Goal: Task Accomplishment & Management: Manage account settings

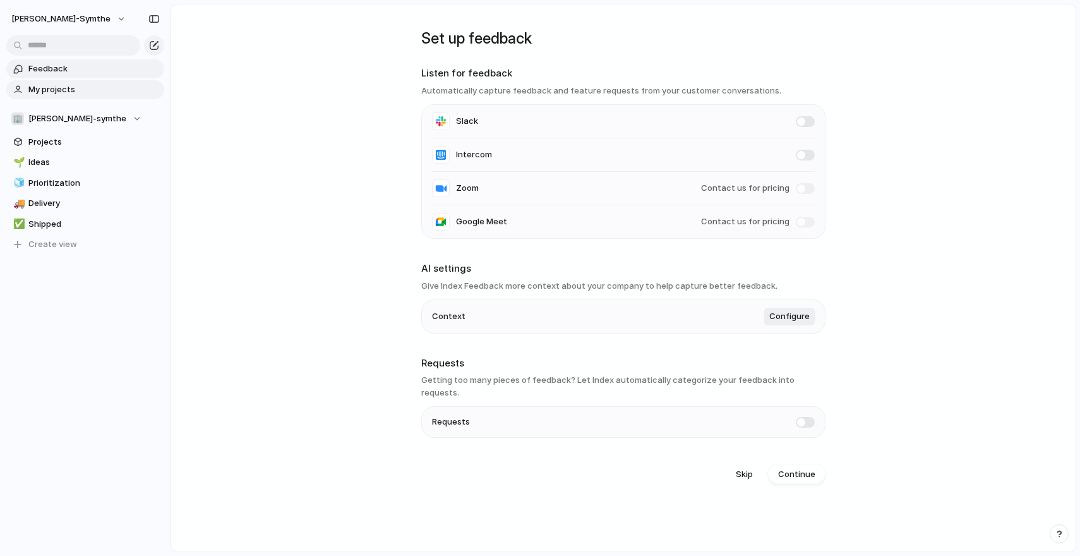
click at [76, 90] on span "My projects" at bounding box center [93, 89] width 131 height 13
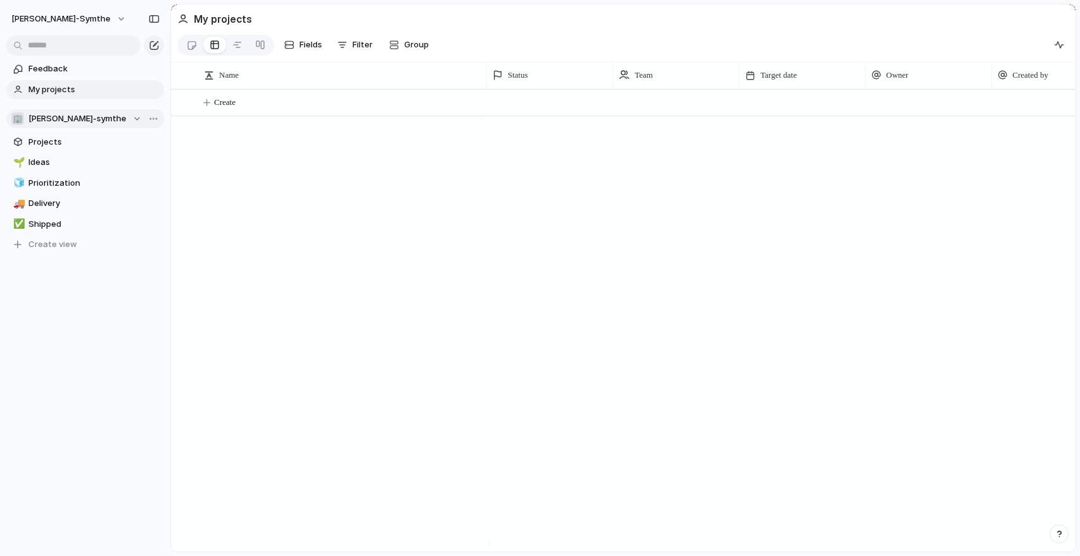
click at [90, 111] on button "🏢 [PERSON_NAME]-symthe" at bounding box center [85, 118] width 158 height 19
click at [169, 111] on div "🏢 [PERSON_NAME]-symthe Create new team" at bounding box center [540, 278] width 1080 height 556
click at [162, 142] on span "Team settings" at bounding box center [184, 144] width 57 height 13
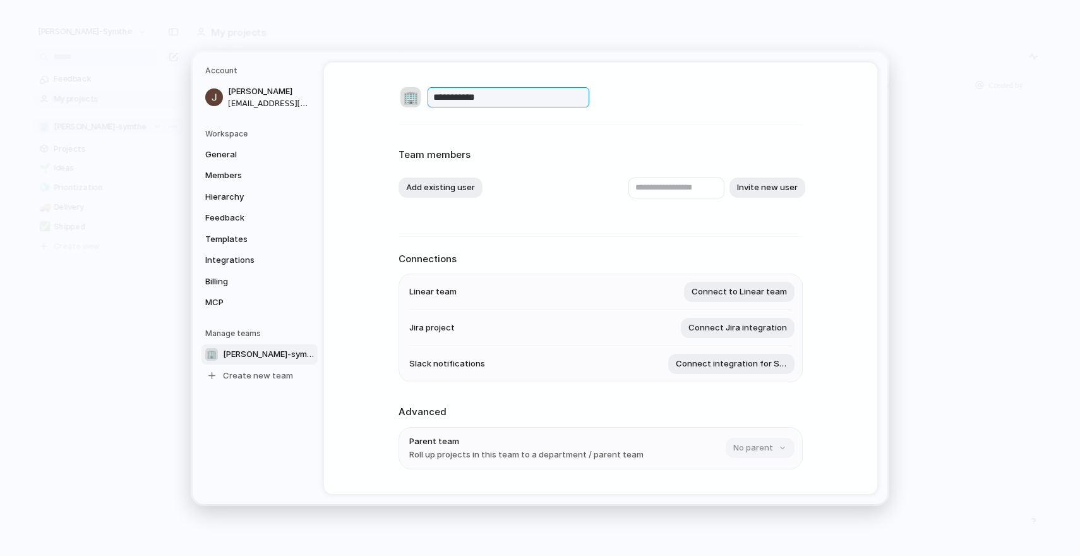
click at [493, 105] on input "**********" at bounding box center [509, 97] width 162 height 20
type input "*******"
click at [627, 102] on div "🏢 *******" at bounding box center [601, 97] width 404 height 24
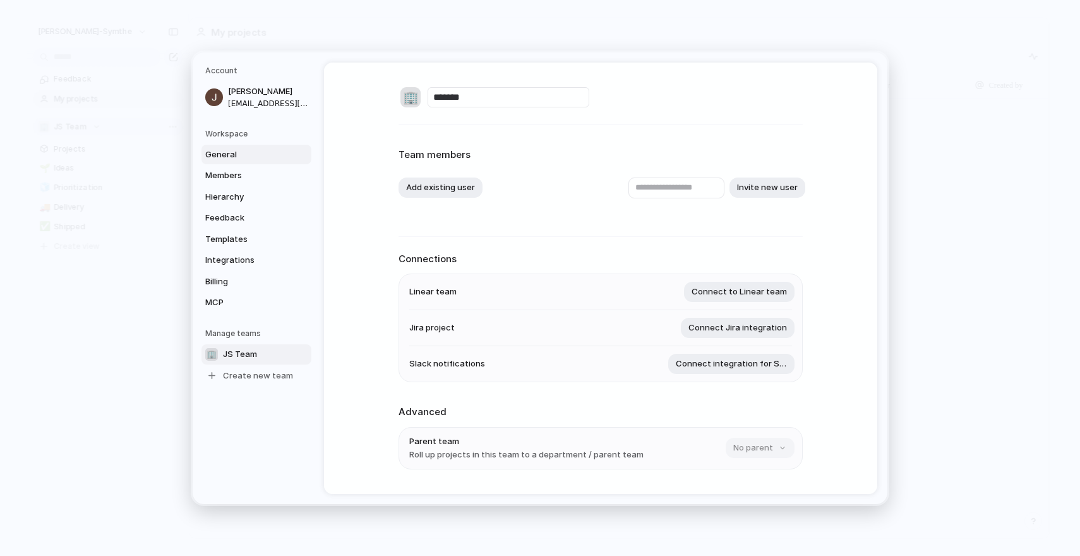
click at [249, 145] on link "General" at bounding box center [256, 154] width 110 height 20
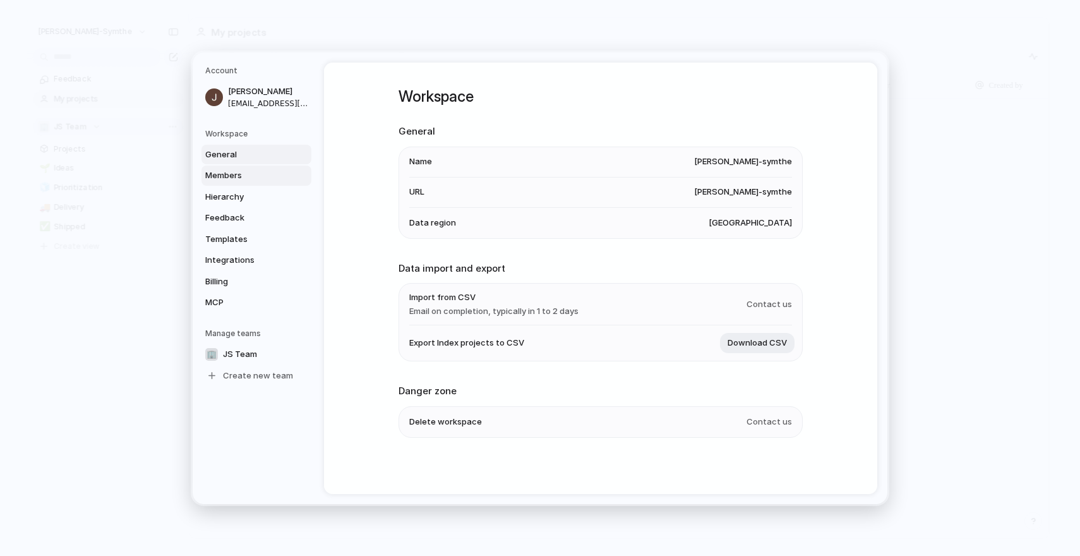
click at [247, 172] on span "Members" at bounding box center [245, 175] width 81 height 13
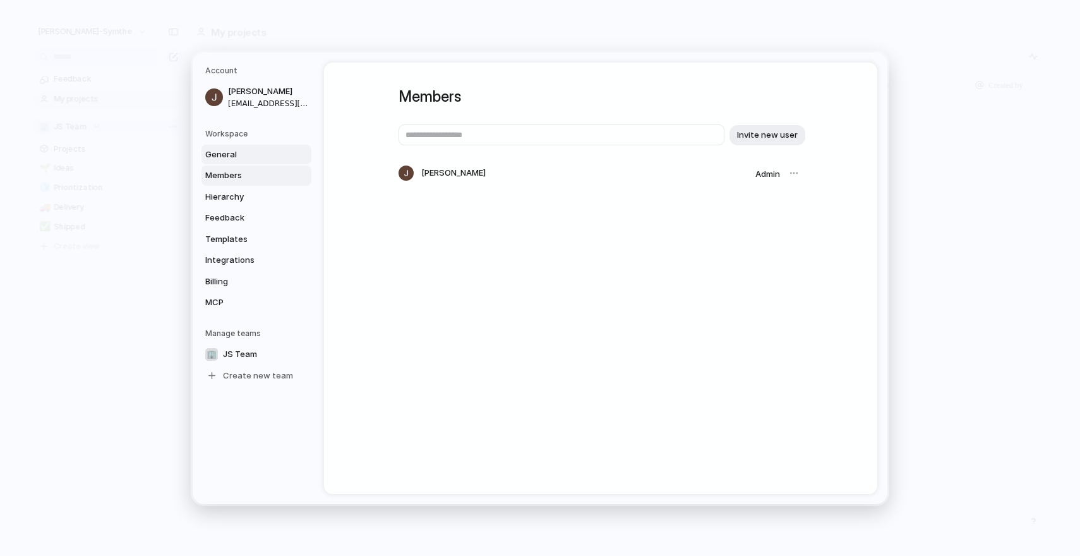
click at [246, 162] on link "General" at bounding box center [256, 154] width 110 height 20
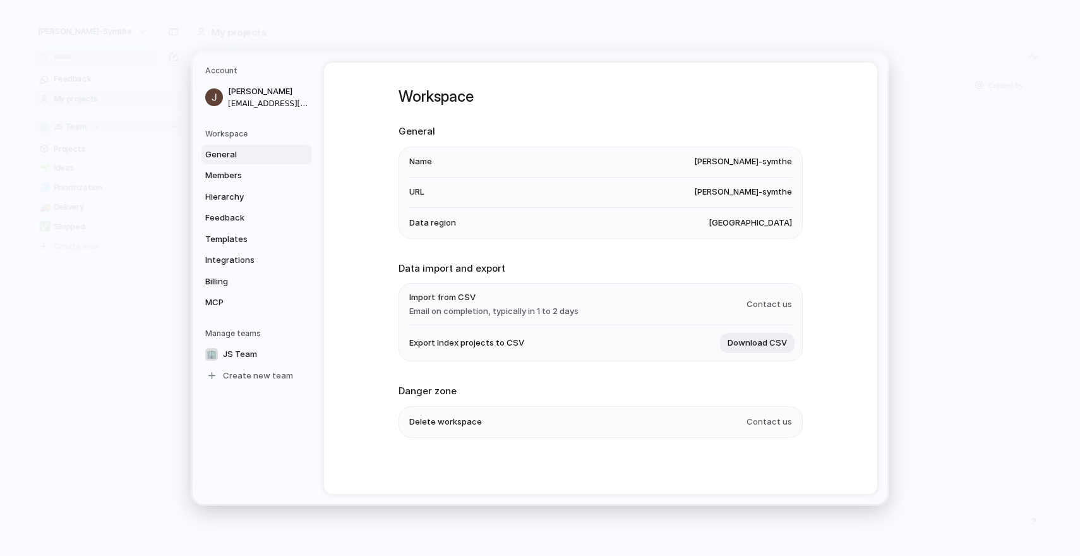
click at [759, 161] on span "[PERSON_NAME]-symthe" at bounding box center [743, 161] width 98 height 13
click at [259, 175] on span "Members" at bounding box center [245, 175] width 81 height 13
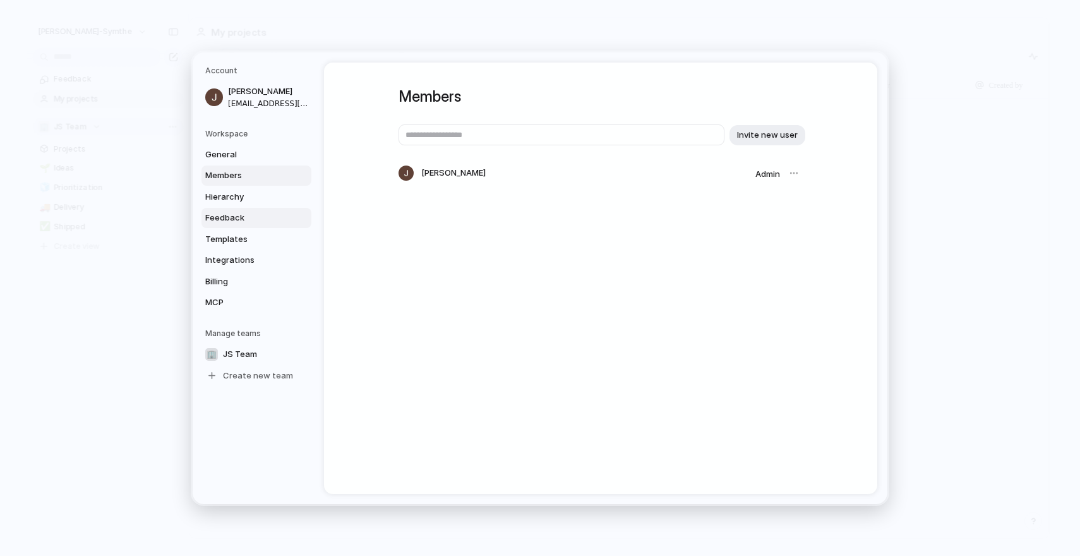
click at [263, 210] on link "Feedback" at bounding box center [256, 218] width 110 height 20
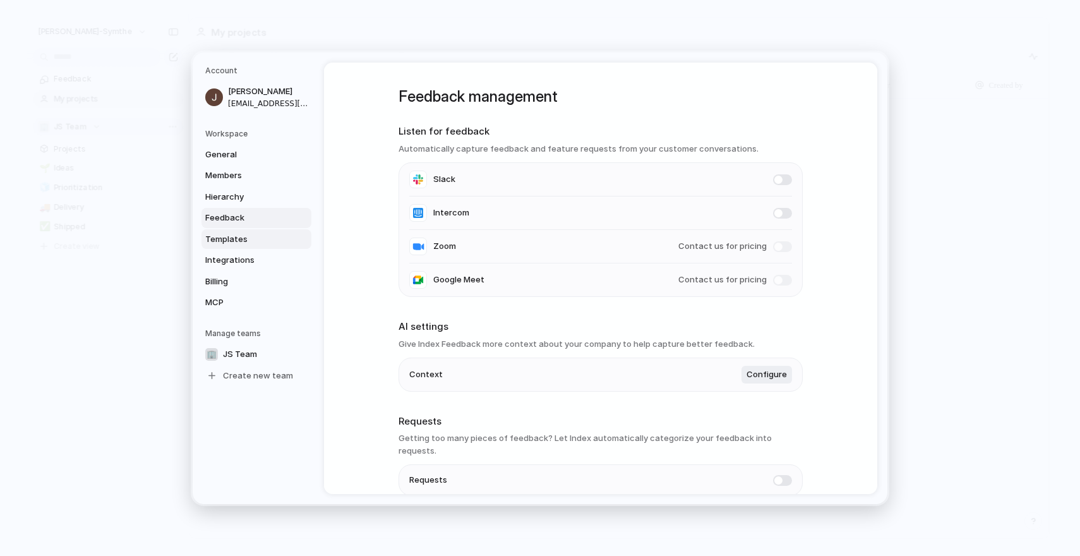
click at [255, 243] on span "Templates" at bounding box center [245, 238] width 81 height 13
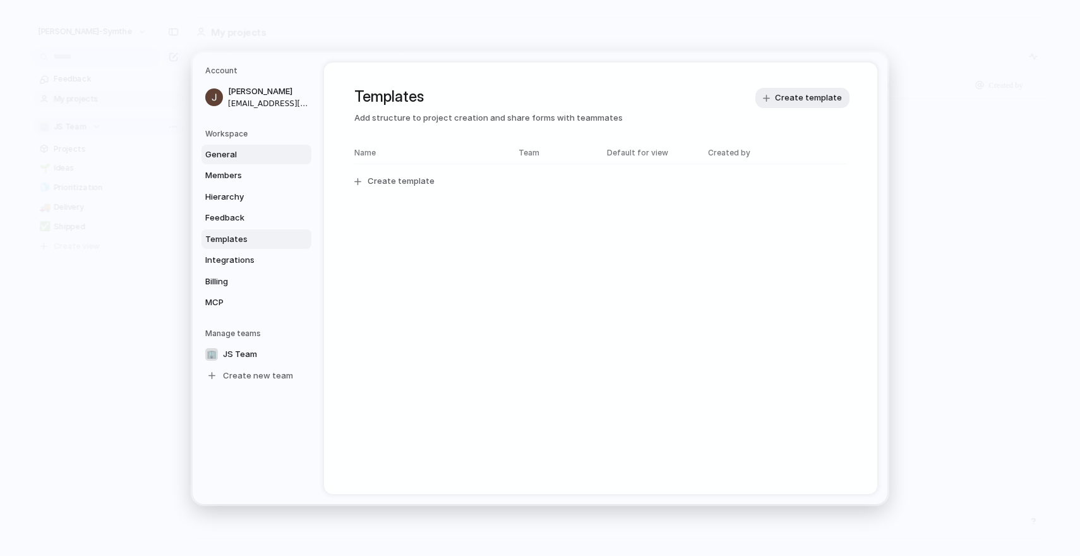
click at [252, 152] on span "General" at bounding box center [245, 154] width 81 height 13
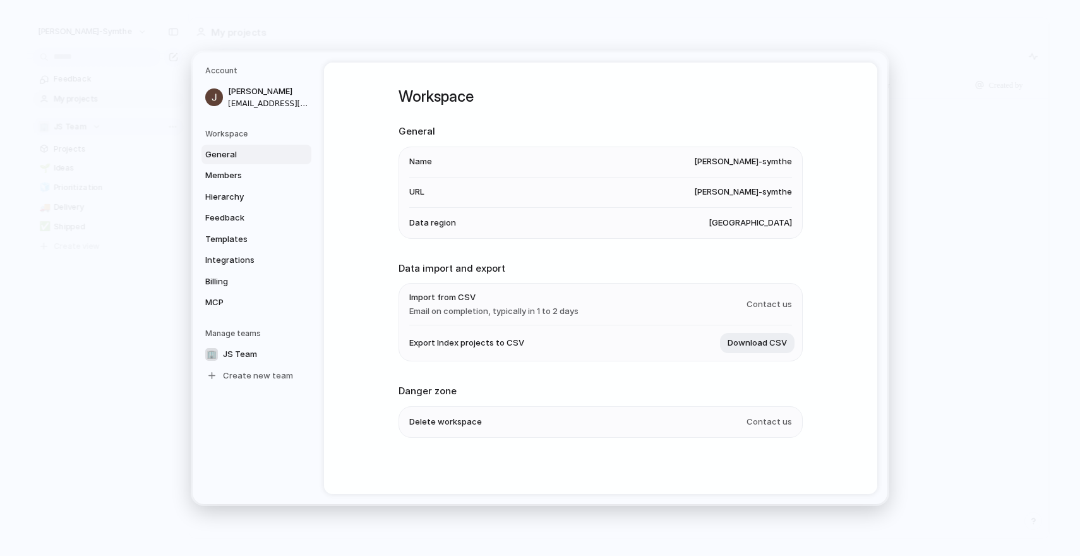
click at [774, 159] on span "[PERSON_NAME]-symthe" at bounding box center [743, 161] width 98 height 13
click at [229, 199] on span "Hierarchy" at bounding box center [245, 196] width 81 height 13
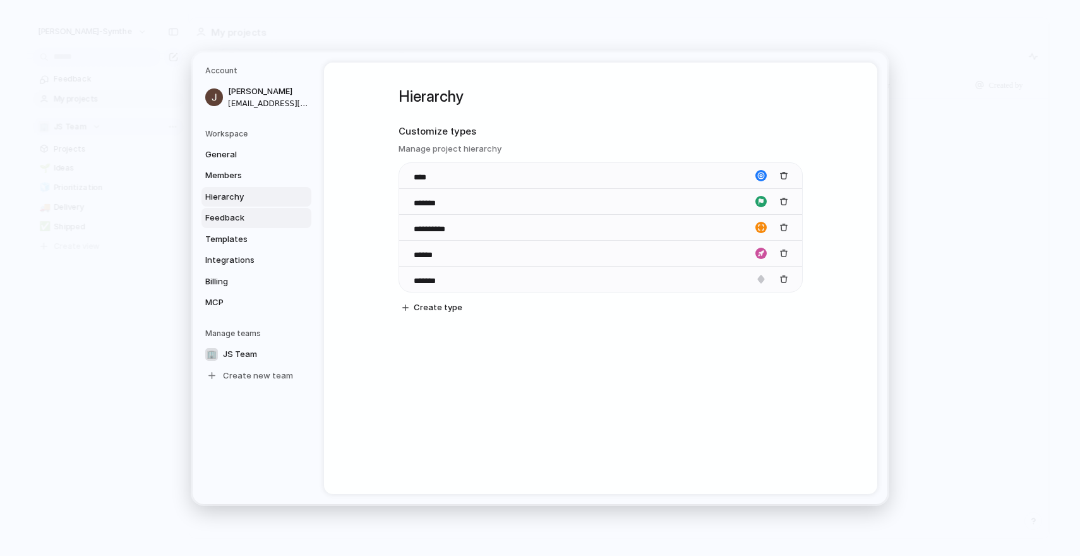
click at [247, 222] on span "Feedback" at bounding box center [245, 218] width 81 height 13
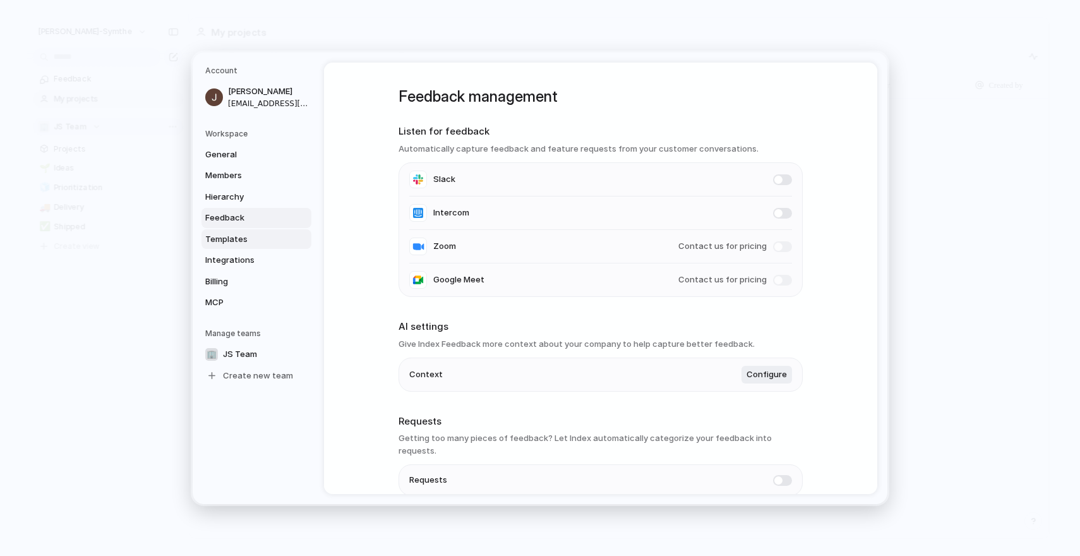
click at [268, 239] on span "Templates" at bounding box center [245, 238] width 81 height 13
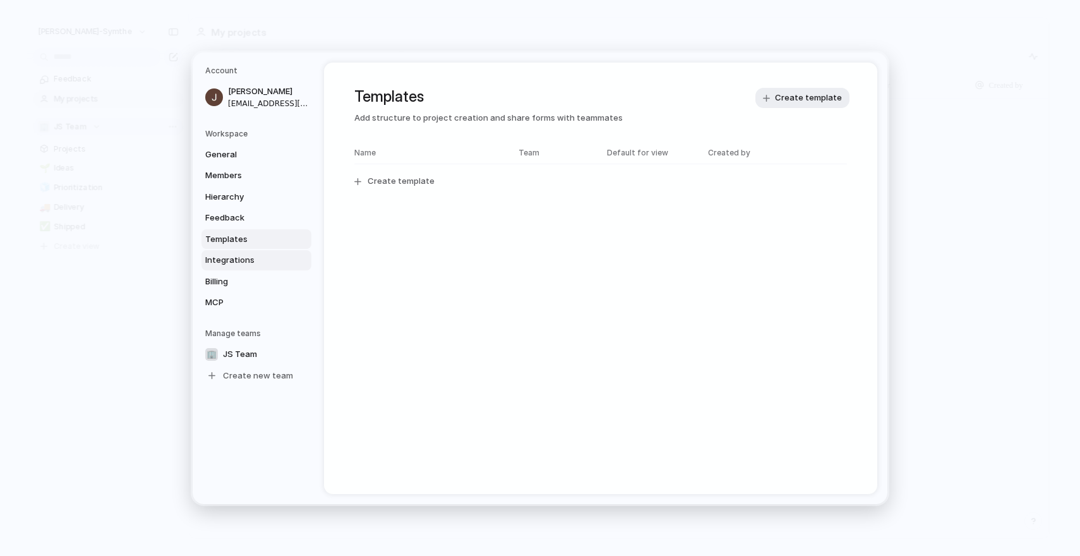
click at [240, 251] on link "Integrations" at bounding box center [256, 260] width 110 height 20
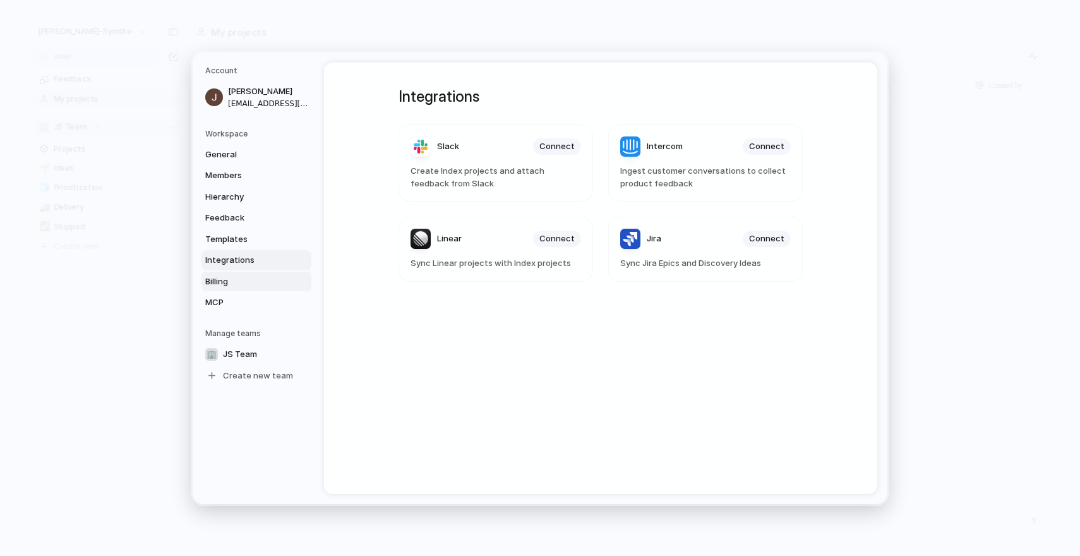
click at [239, 280] on span "Billing" at bounding box center [245, 281] width 81 height 13
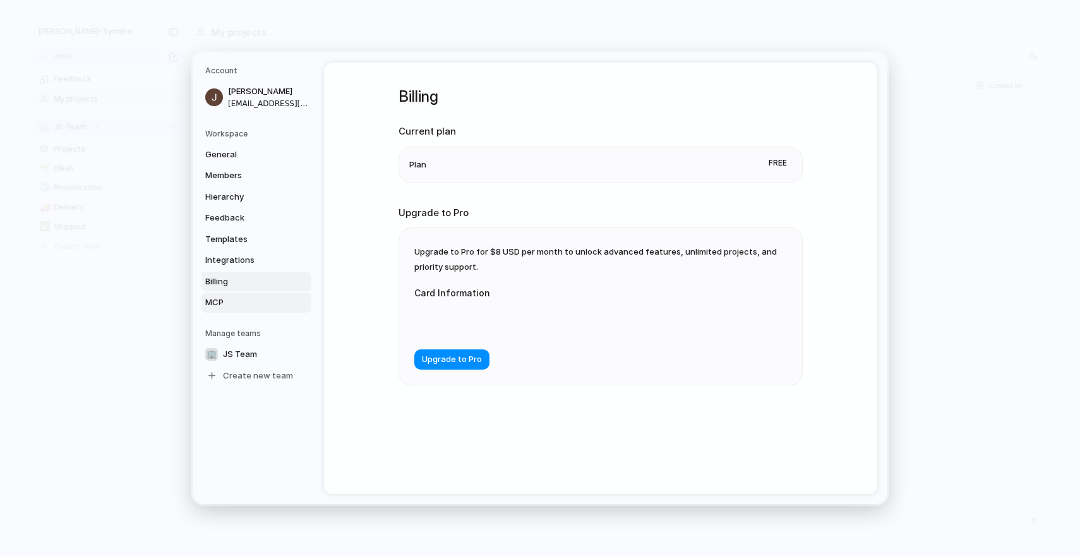
click at [241, 301] on span "MCP" at bounding box center [245, 302] width 81 height 13
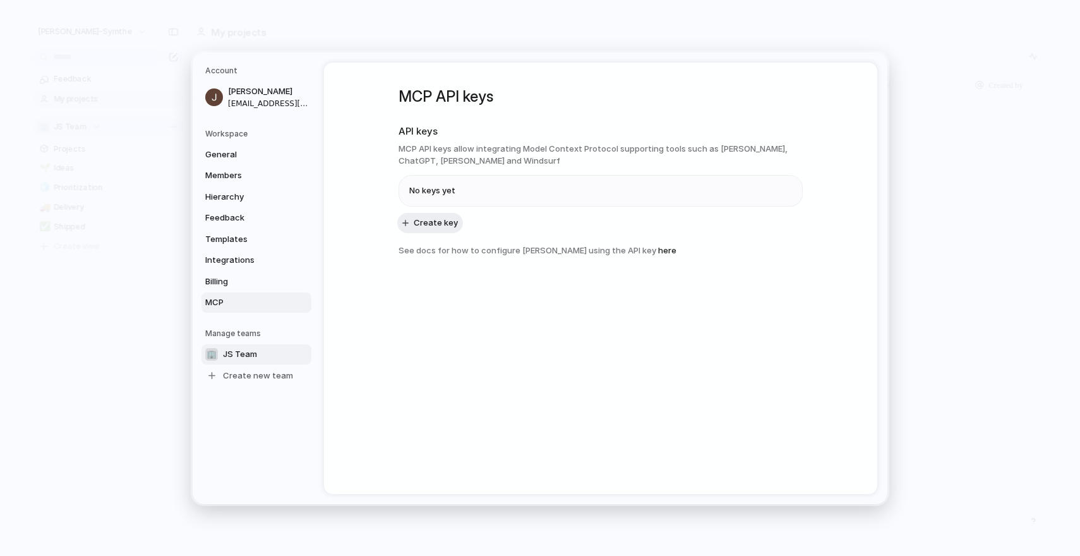
click at [244, 351] on span "JS Team" at bounding box center [240, 353] width 34 height 13
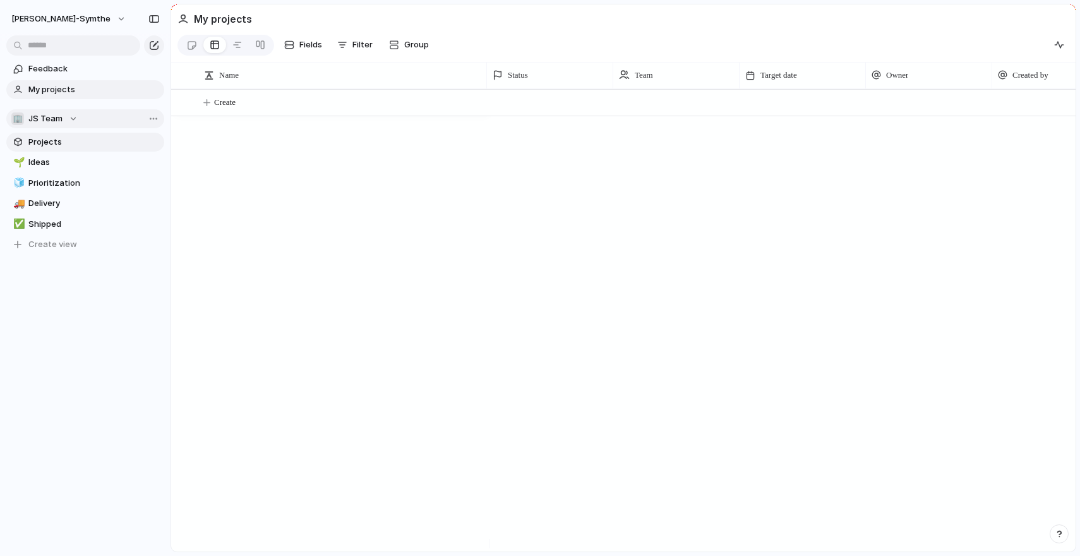
click at [76, 143] on span "Projects" at bounding box center [93, 142] width 131 height 13
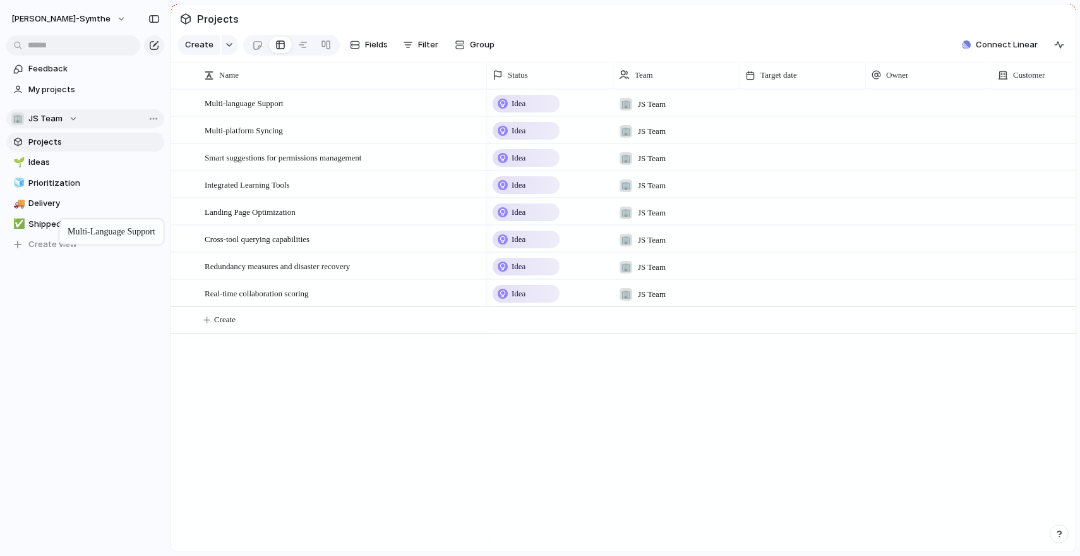
drag, startPoint x: 519, startPoint y: 109, endPoint x: 66, endPoint y: 222, distance: 467.2
click at [55, 153] on link "🌱 Ideas" at bounding box center [85, 162] width 158 height 19
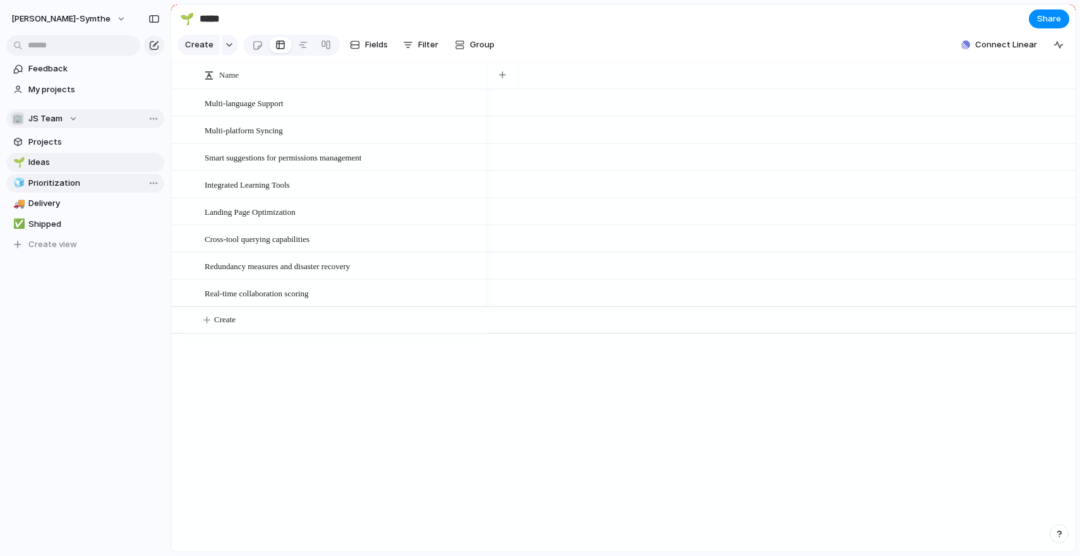
click at [53, 182] on span "Prioritization" at bounding box center [93, 183] width 131 height 13
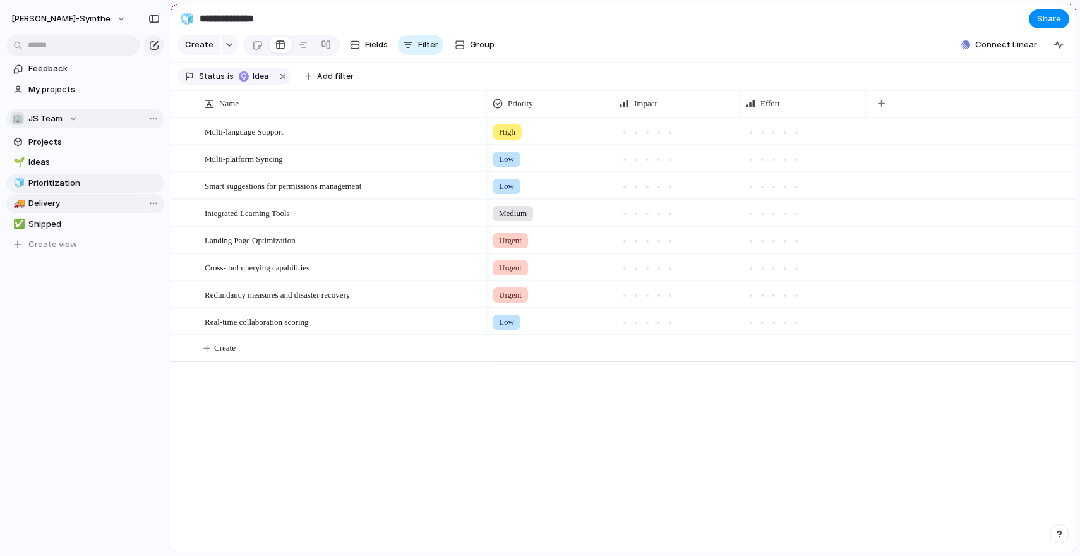
click at [54, 201] on span "Delivery" at bounding box center [93, 203] width 131 height 13
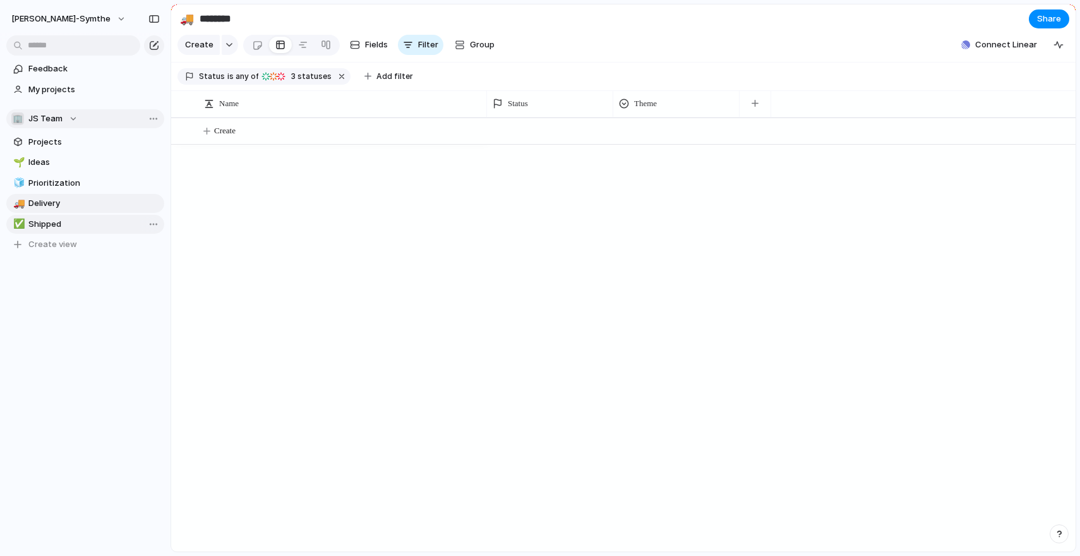
click at [56, 215] on link "✅ Shipped" at bounding box center [85, 224] width 158 height 19
type input "*******"
click at [64, 147] on span "Projects" at bounding box center [93, 142] width 131 height 13
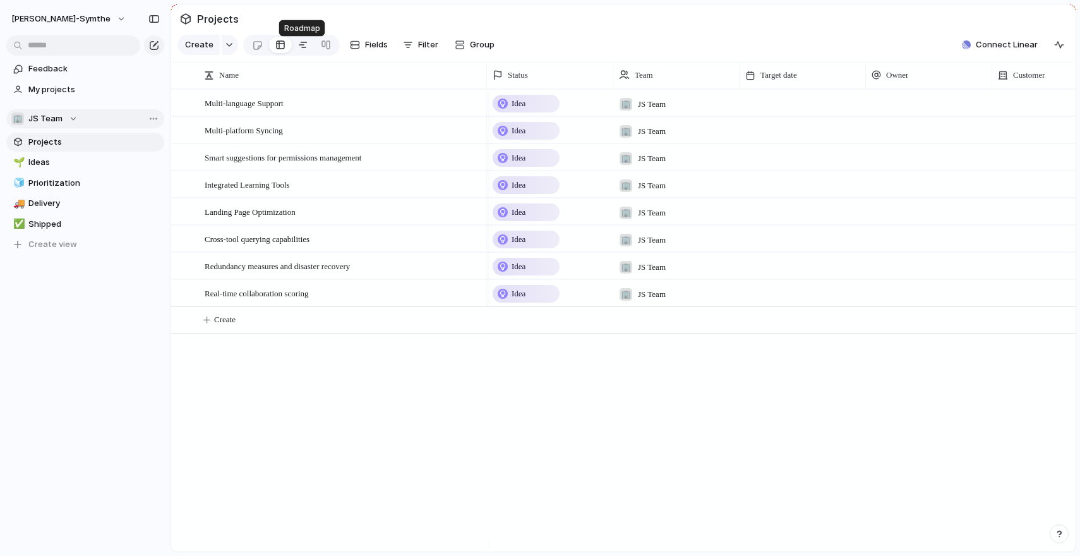
click at [301, 46] on div at bounding box center [303, 45] width 10 height 20
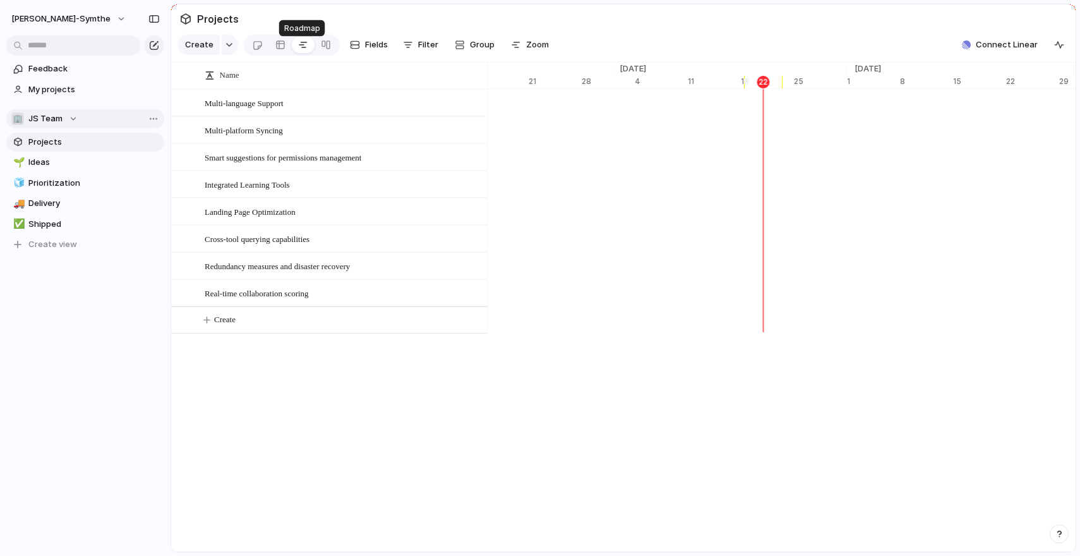
scroll to position [0, 8182]
click at [332, 47] on link at bounding box center [326, 45] width 23 height 20
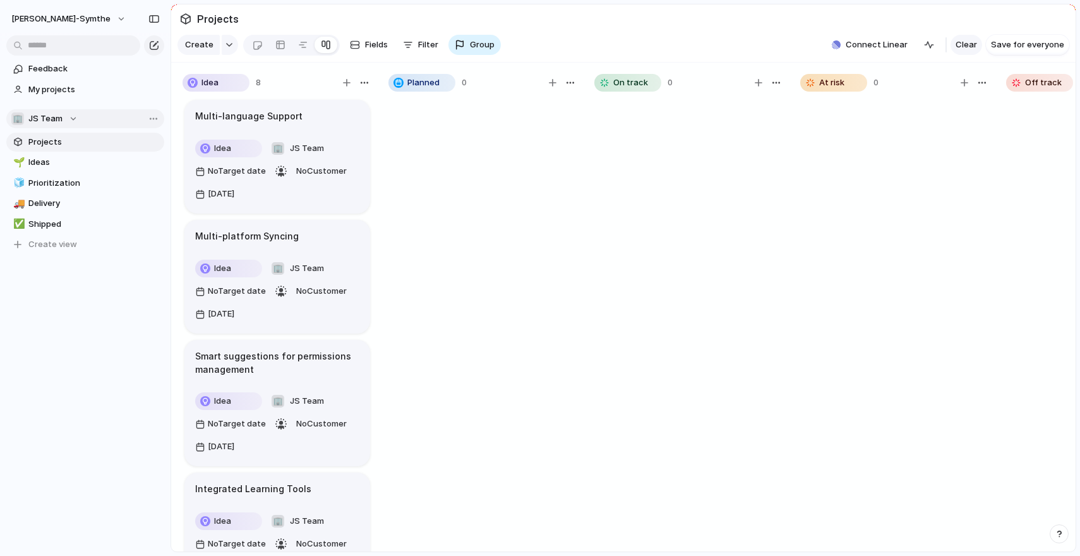
click at [958, 51] on span "Clear" at bounding box center [966, 45] width 21 height 13
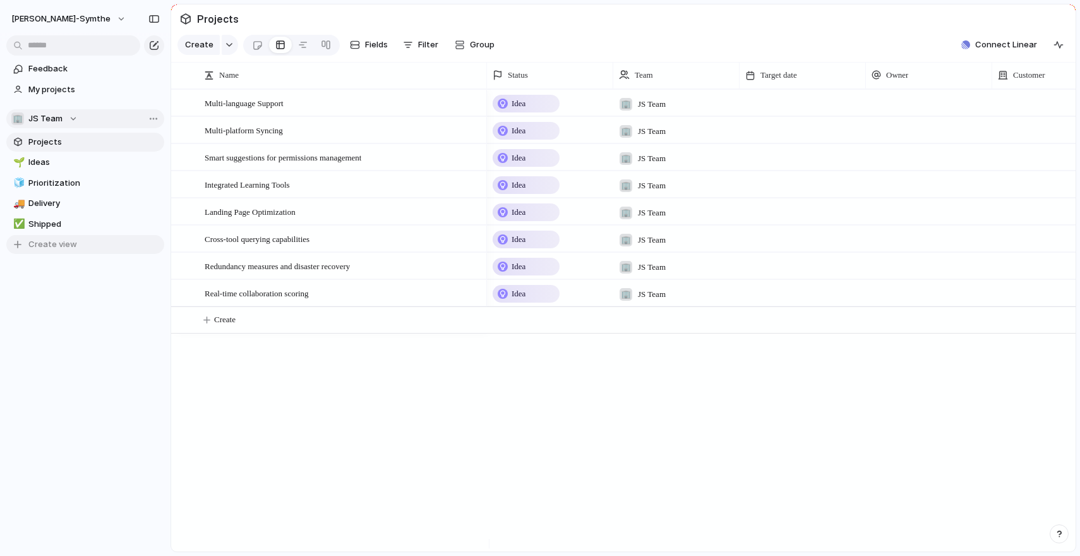
click at [56, 249] on span "Create view" at bounding box center [52, 244] width 49 height 13
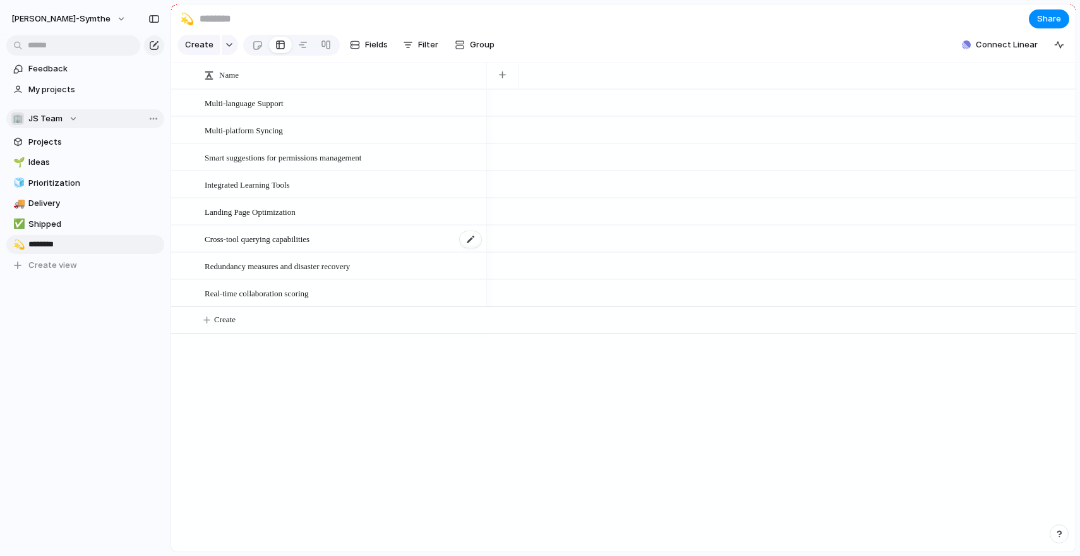
type input "*********"
click at [327, 431] on div "Multi-language Support Multi-platform Syncing Smart suggestions for permissions…" at bounding box center [623, 320] width 904 height 462
click at [253, 56] on div at bounding box center [257, 45] width 11 height 21
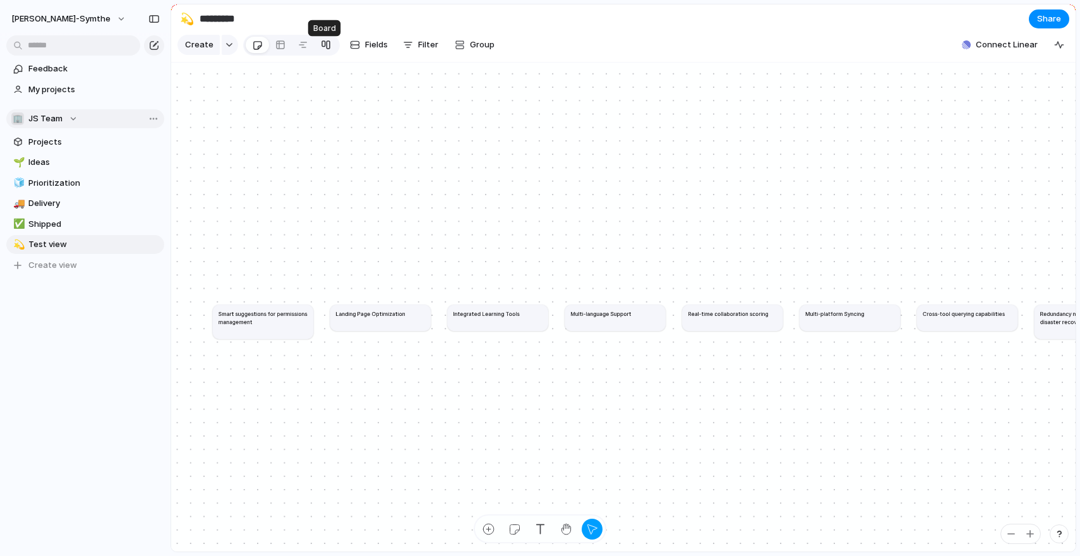
click at [322, 45] on div at bounding box center [326, 45] width 10 height 20
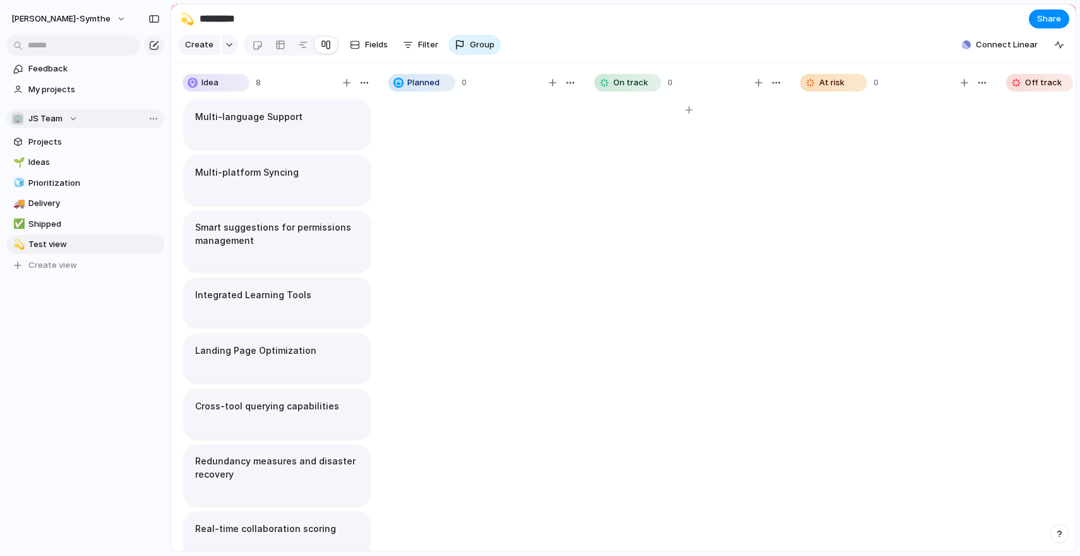
click at [786, 97] on div "On track 0" at bounding box center [689, 316] width 200 height 495
click at [775, 88] on div "button" at bounding box center [776, 83] width 10 height 10
click at [499, 210] on div "Change color" at bounding box center [540, 278] width 1080 height 556
click at [363, 88] on div "button" at bounding box center [364, 83] width 10 height 10
click at [411, 150] on div "Change color" at bounding box center [540, 278] width 1080 height 556
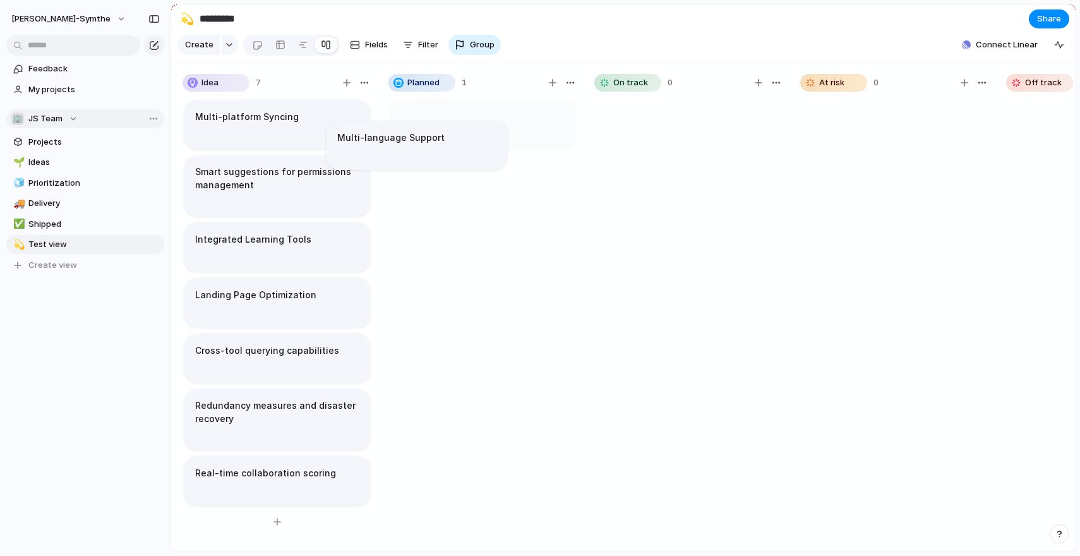
scroll to position [0, 12]
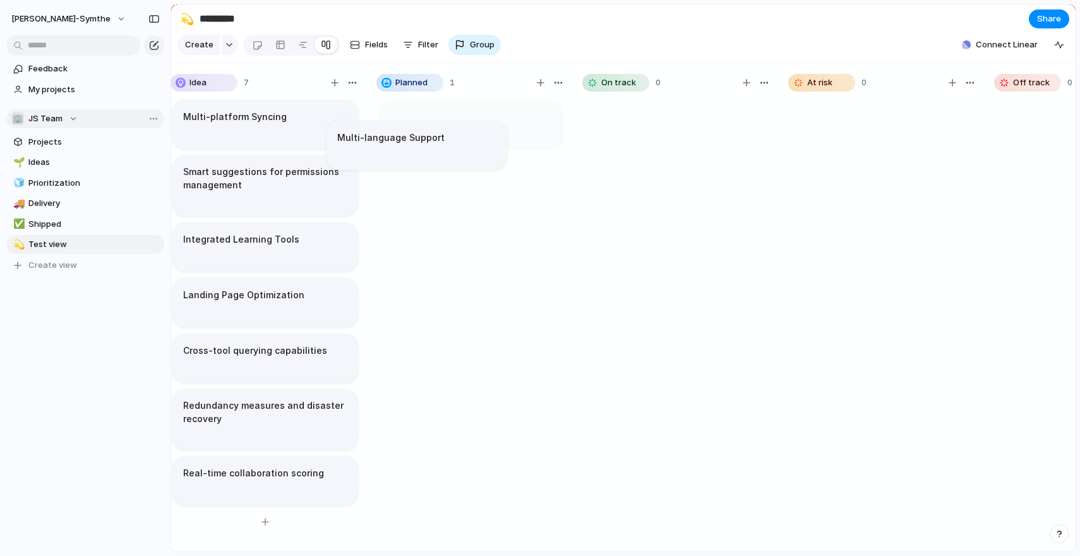
drag, startPoint x: 267, startPoint y: 131, endPoint x: 459, endPoint y: 157, distance: 193.7
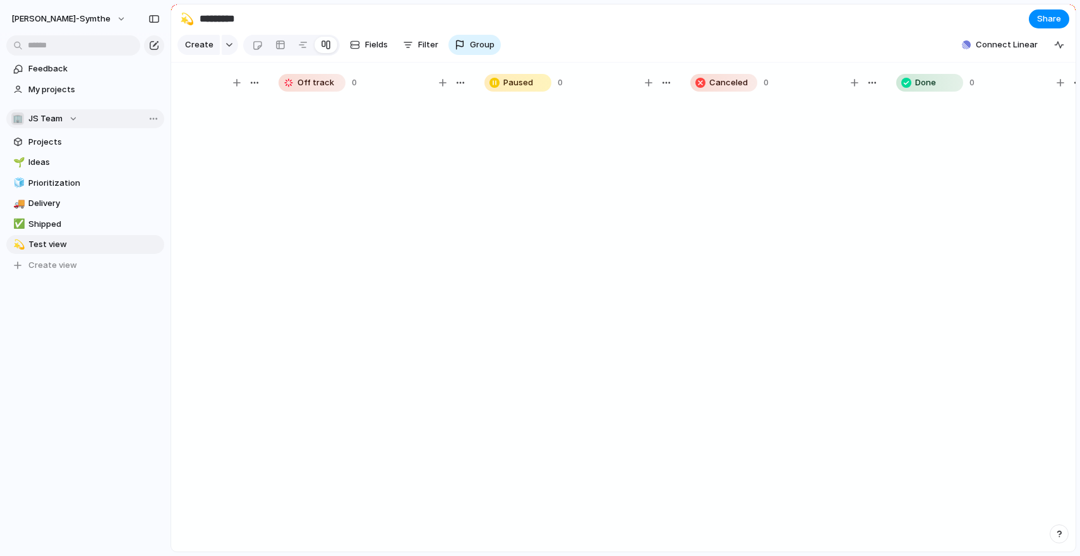
scroll to position [0, 750]
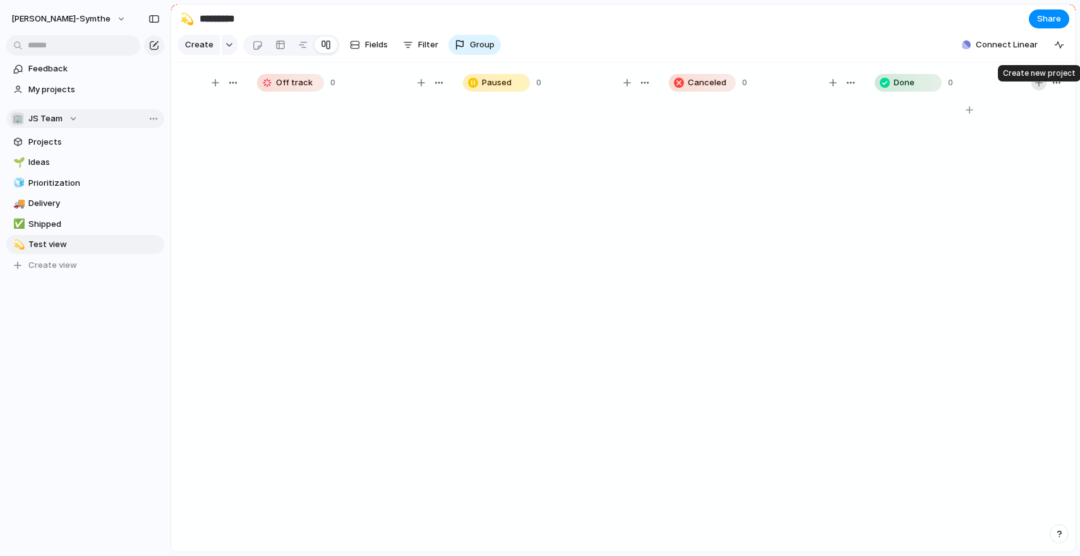
click at [1046, 90] on div at bounding box center [1038, 82] width 15 height 15
click at [1053, 88] on div "button" at bounding box center [1057, 83] width 10 height 10
click at [763, 181] on div "Change color" at bounding box center [540, 278] width 1080 height 556
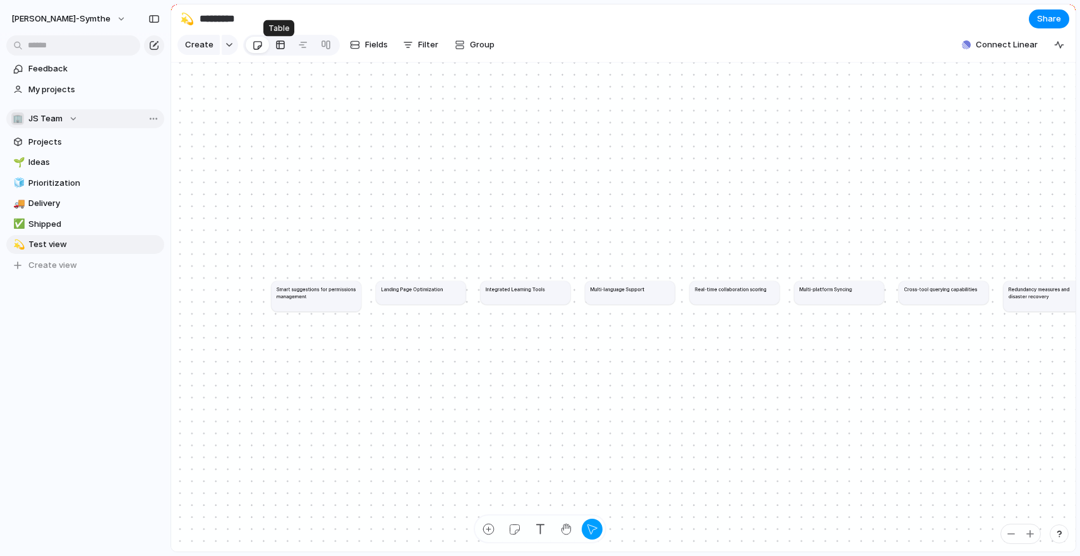
click at [287, 46] on link at bounding box center [280, 45] width 23 height 20
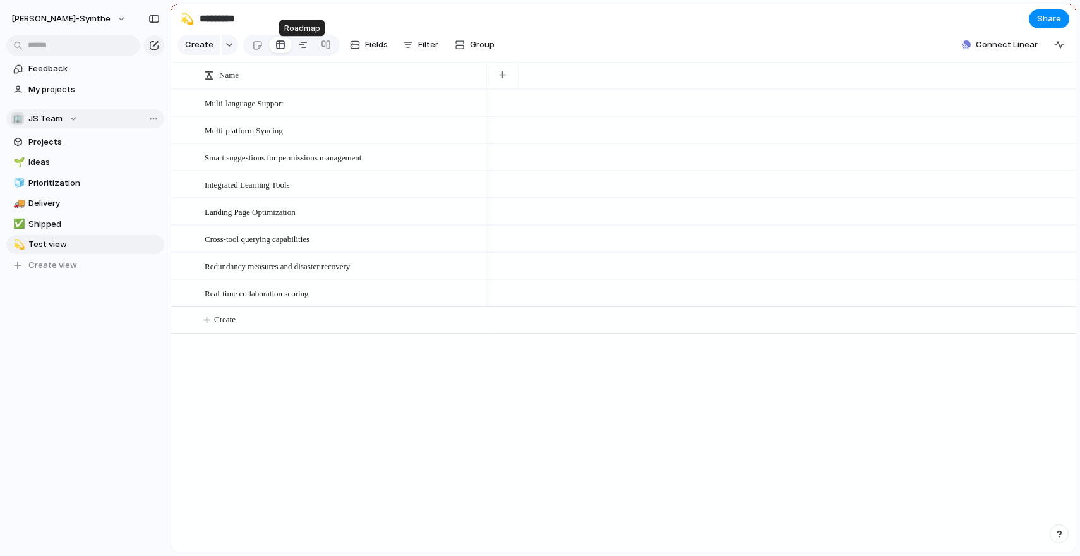
click at [301, 46] on div at bounding box center [303, 45] width 10 height 20
click at [533, 45] on span "Zoom" at bounding box center [537, 45] width 23 height 13
click at [471, 51] on span "Group" at bounding box center [482, 45] width 25 height 13
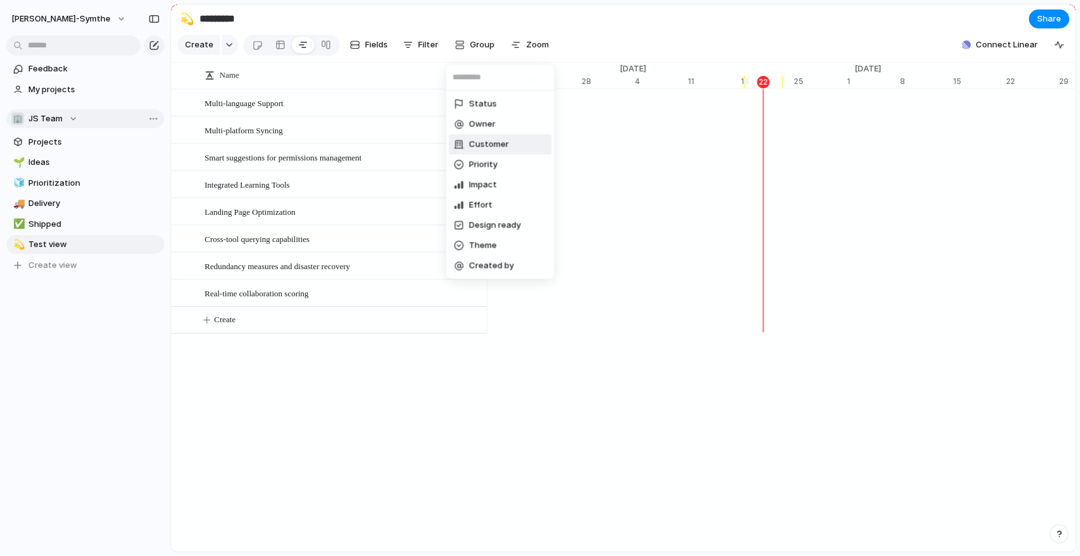
click at [505, 147] on span "Customer" at bounding box center [489, 144] width 40 height 13
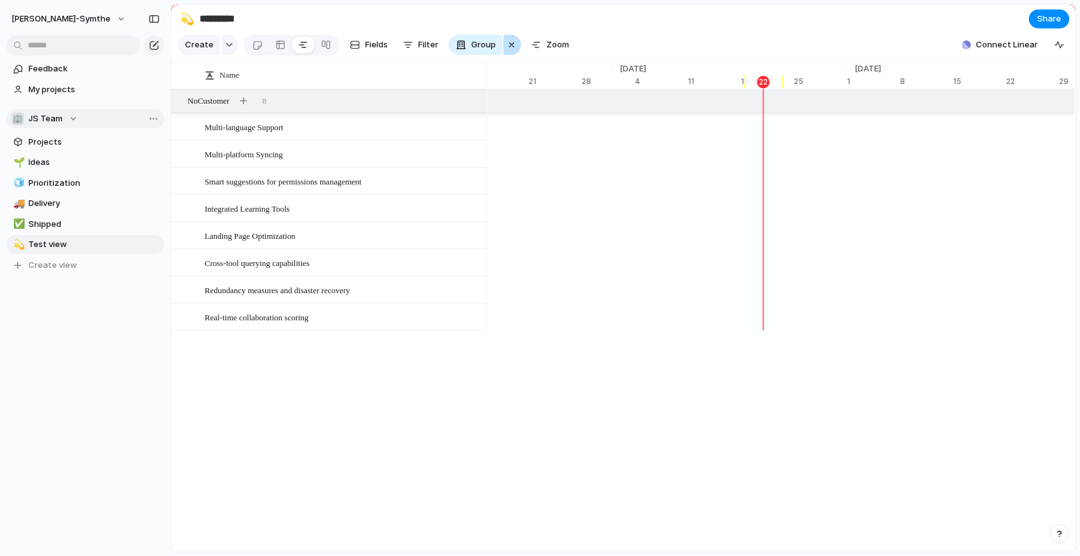
click at [507, 45] on div "button" at bounding box center [512, 44] width 10 height 15
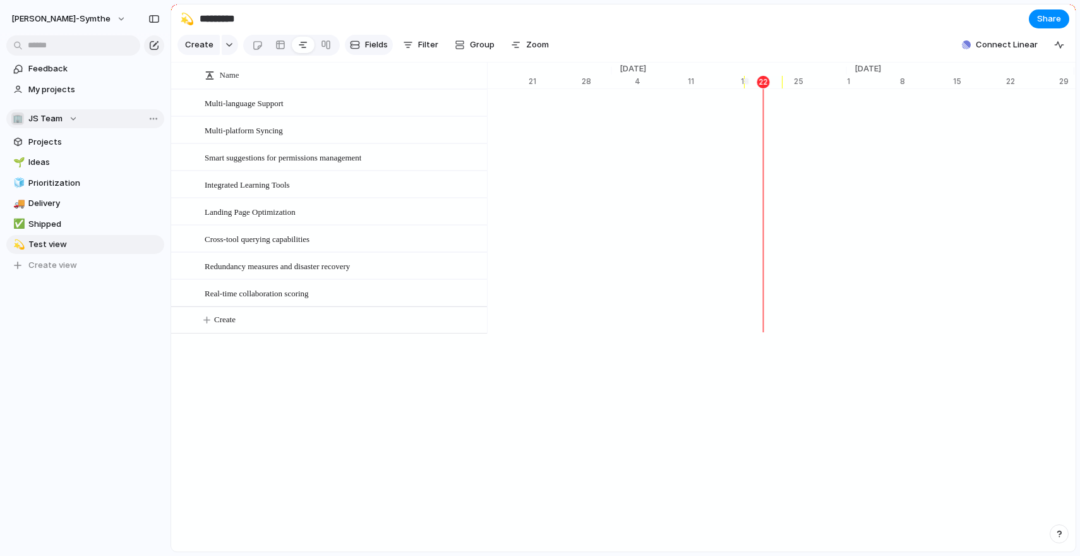
click at [371, 50] on span "Fields" at bounding box center [376, 45] width 23 height 13
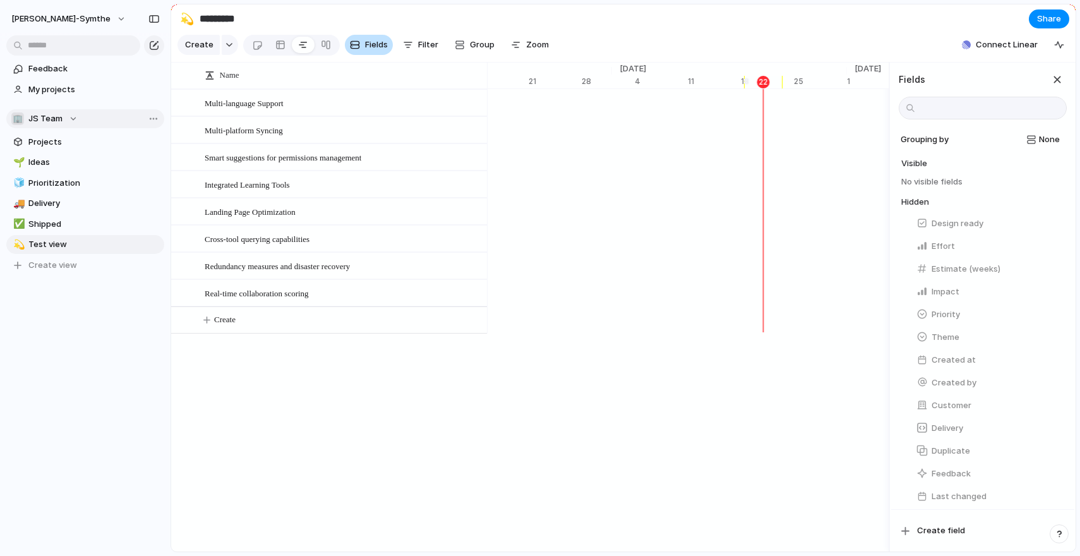
click at [371, 51] on span "Fields" at bounding box center [376, 45] width 23 height 13
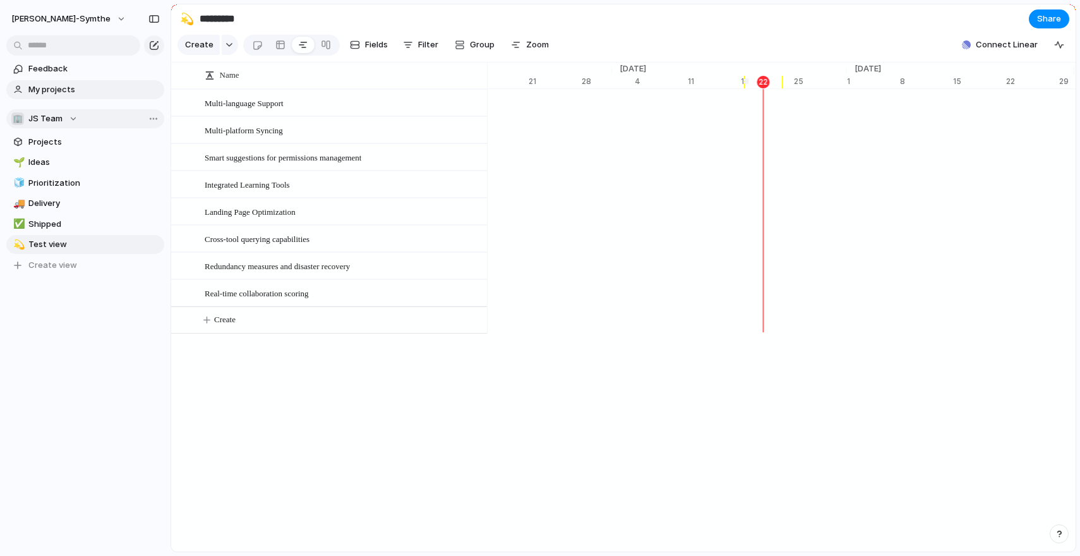
click at [104, 89] on span "My projects" at bounding box center [93, 89] width 131 height 13
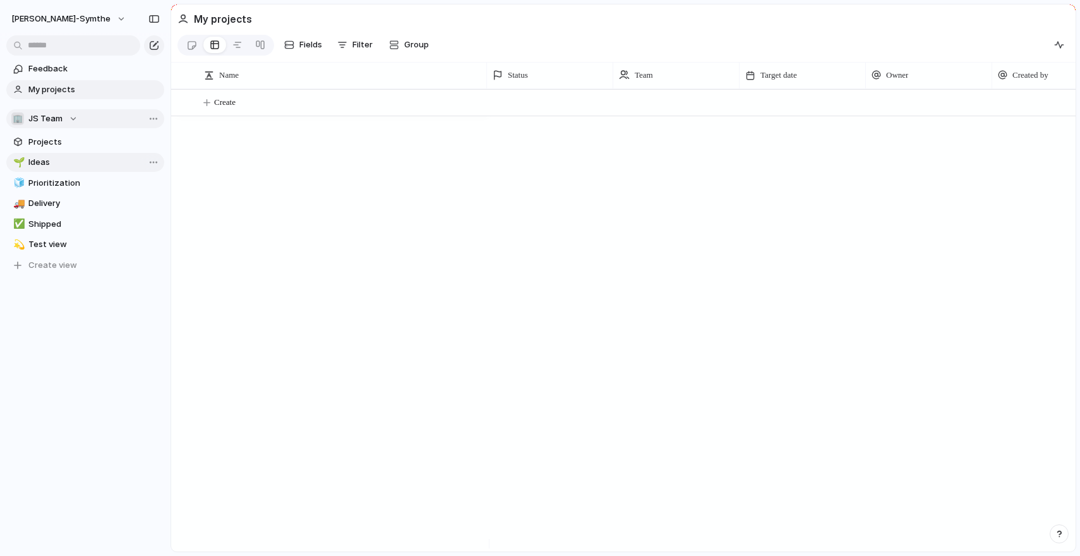
click at [71, 169] on link "🌱 Ideas" at bounding box center [85, 162] width 158 height 19
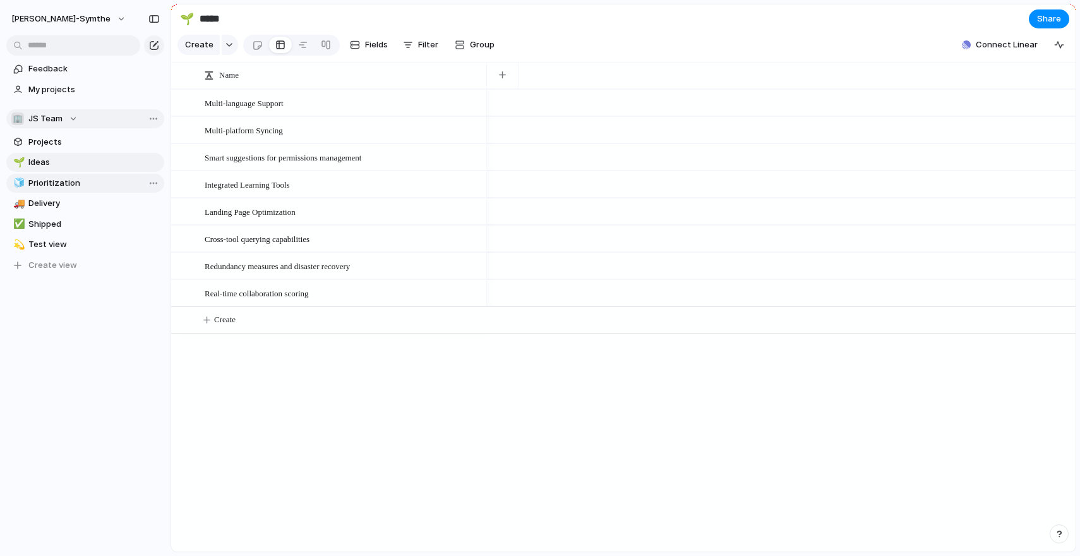
click at [71, 181] on span "Prioritization" at bounding box center [93, 183] width 131 height 13
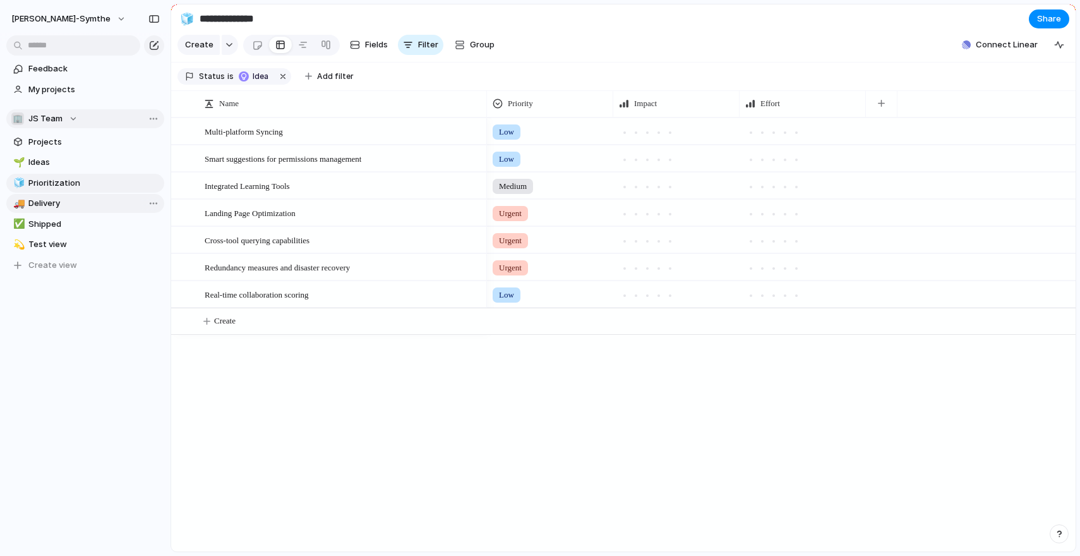
click at [71, 202] on span "Delivery" at bounding box center [93, 203] width 131 height 13
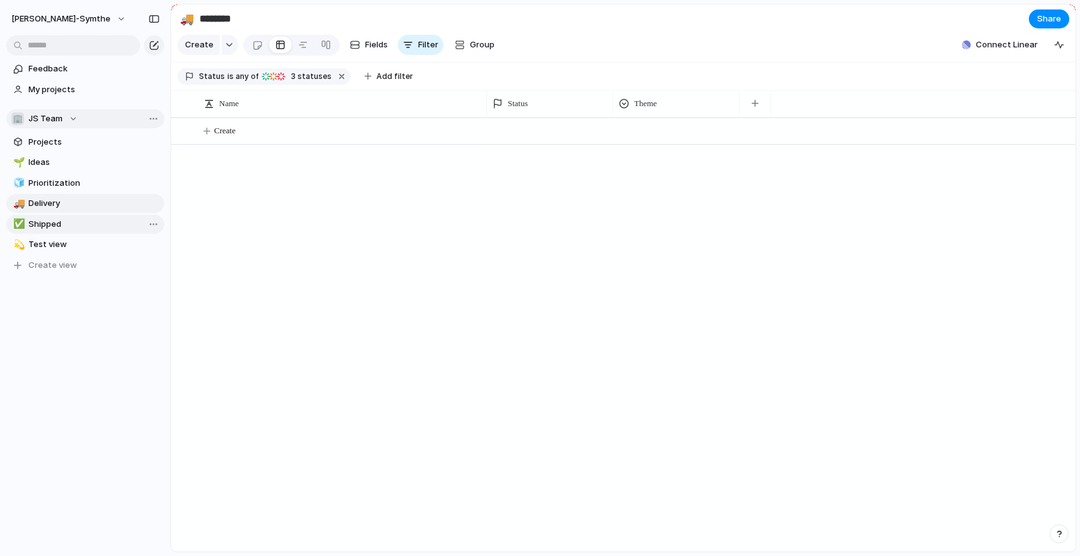
click at [71, 220] on span "Shipped" at bounding box center [93, 224] width 131 height 13
click at [71, 155] on link "🌱 Ideas" at bounding box center [85, 162] width 158 height 19
type input "*****"
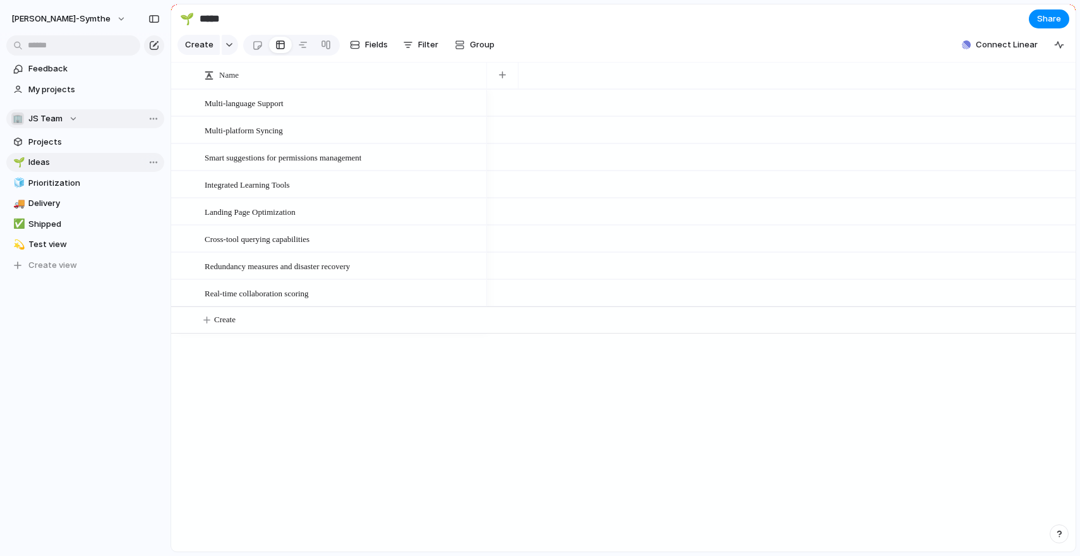
click at [77, 166] on span "Ideas" at bounding box center [93, 162] width 131 height 13
click at [85, 153] on link "🌱 Ideas" at bounding box center [85, 162] width 158 height 19
click at [88, 141] on span "Projects" at bounding box center [93, 142] width 131 height 13
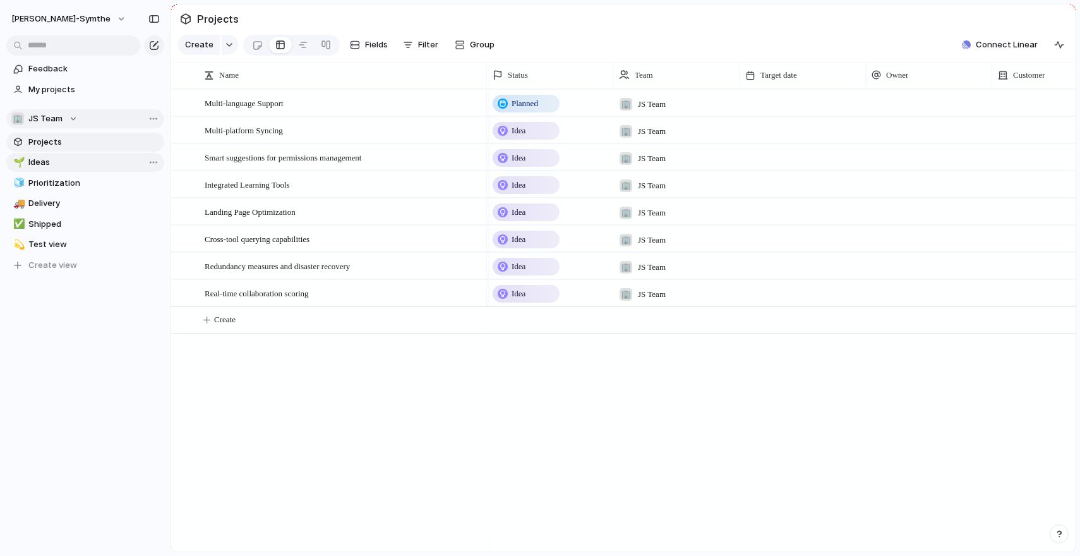
click at [78, 166] on span "Ideas" at bounding box center [93, 162] width 131 height 13
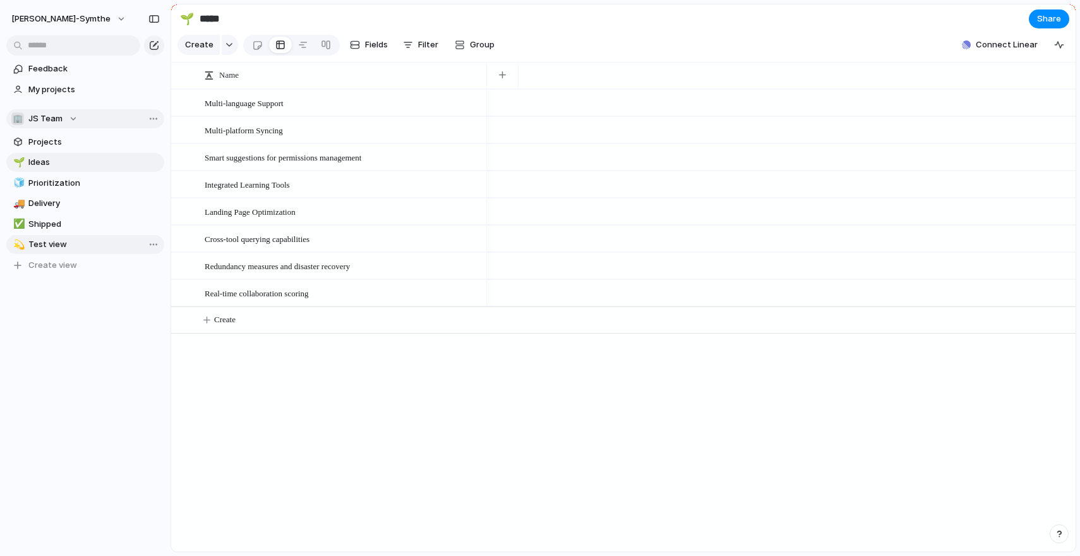
click at [76, 250] on link "💫 Test view" at bounding box center [85, 244] width 158 height 19
click at [281, 53] on div at bounding box center [280, 45] width 10 height 20
click at [324, 48] on div at bounding box center [326, 45] width 10 height 20
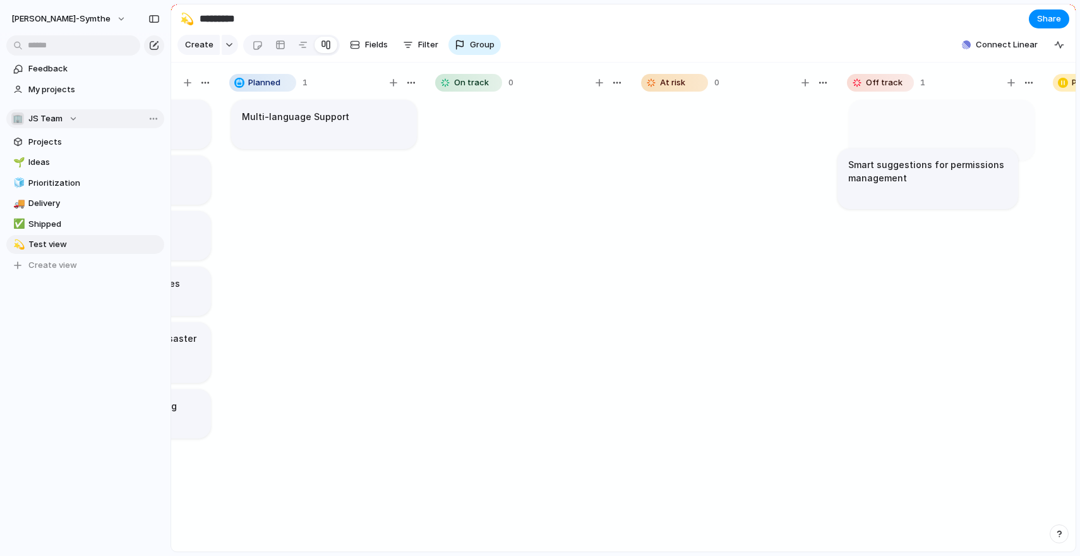
drag, startPoint x: 320, startPoint y: 203, endPoint x: 973, endPoint y: 188, distance: 653.2
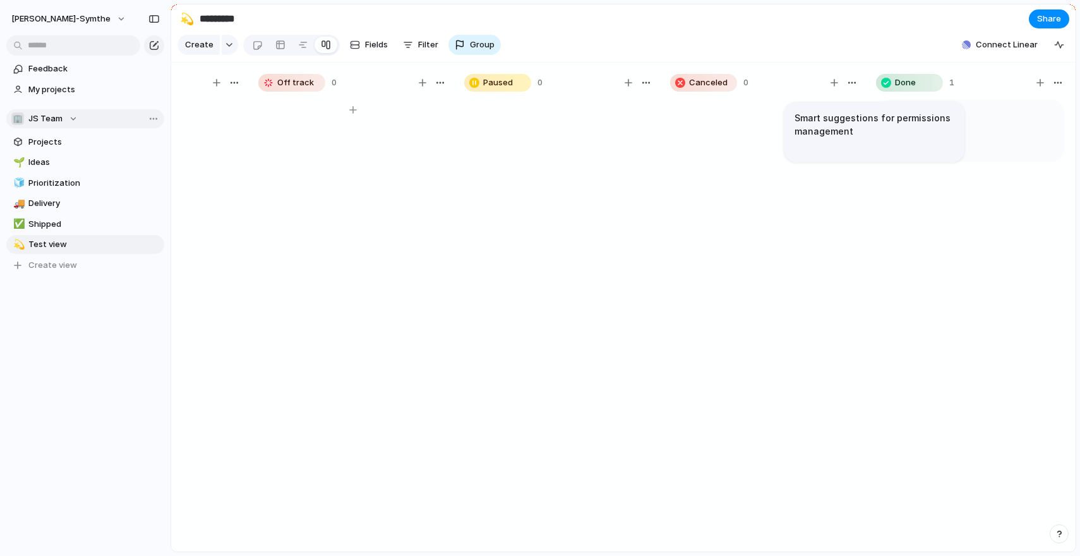
scroll to position [0, 750]
drag, startPoint x: 431, startPoint y: 153, endPoint x: 949, endPoint y: 147, distance: 517.3
click at [61, 225] on span "Shipped" at bounding box center [93, 224] width 131 height 13
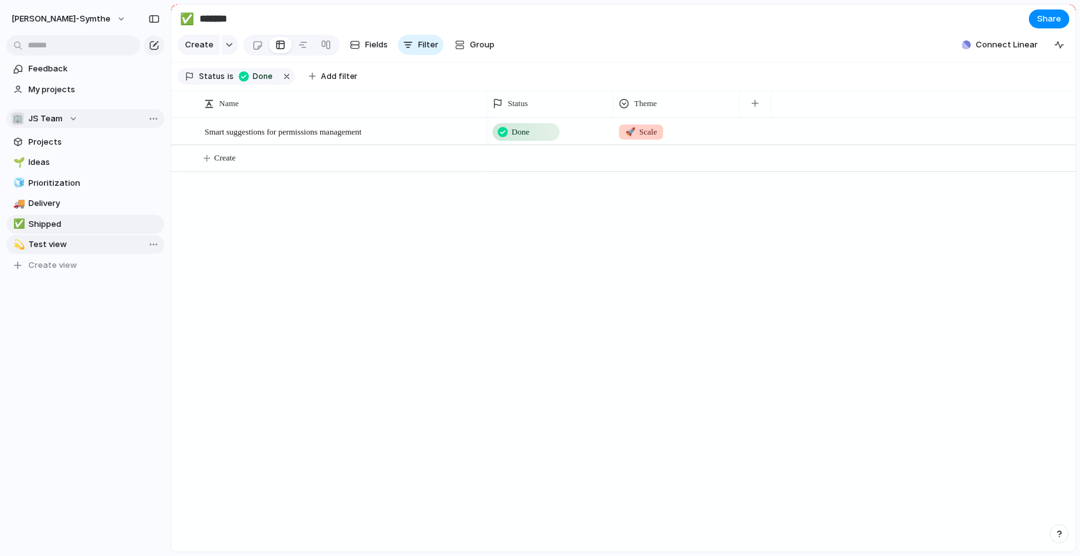
click at [56, 250] on span "Test view" at bounding box center [93, 244] width 131 height 13
type input "*********"
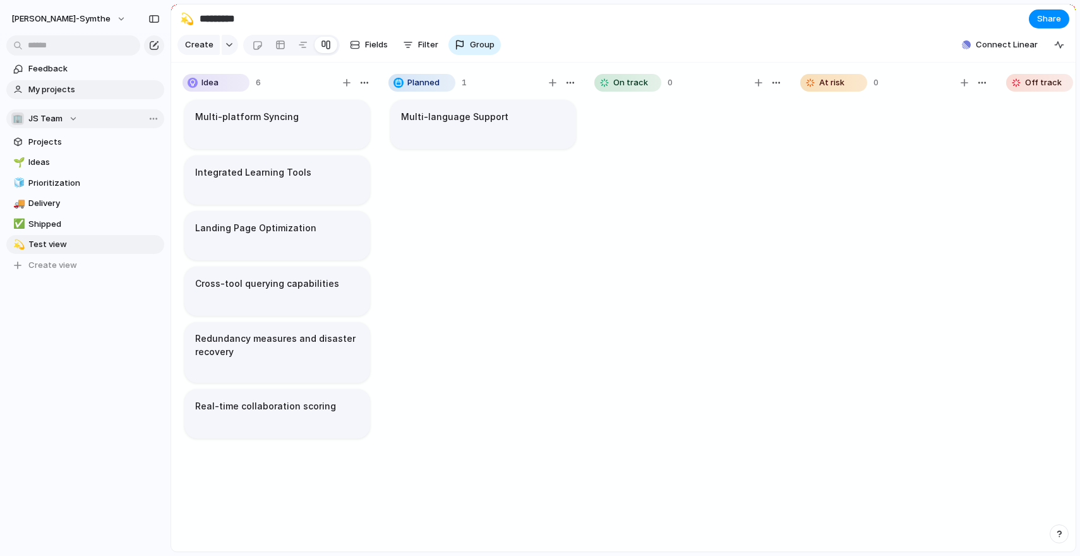
click at [86, 99] on link "My projects" at bounding box center [85, 89] width 158 height 19
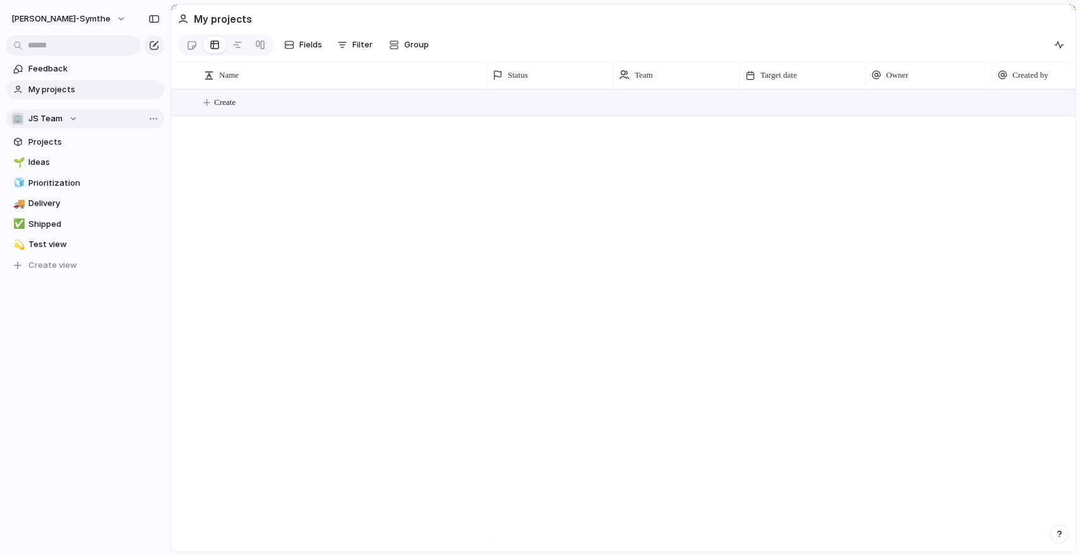
click at [270, 113] on button "Create" at bounding box center [639, 103] width 911 height 26
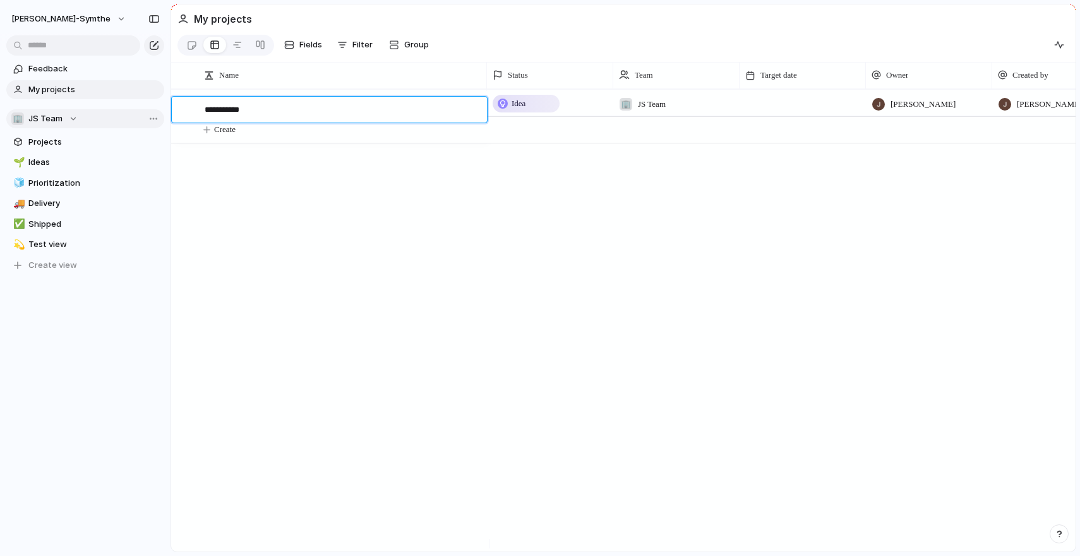
type textarea "**********"
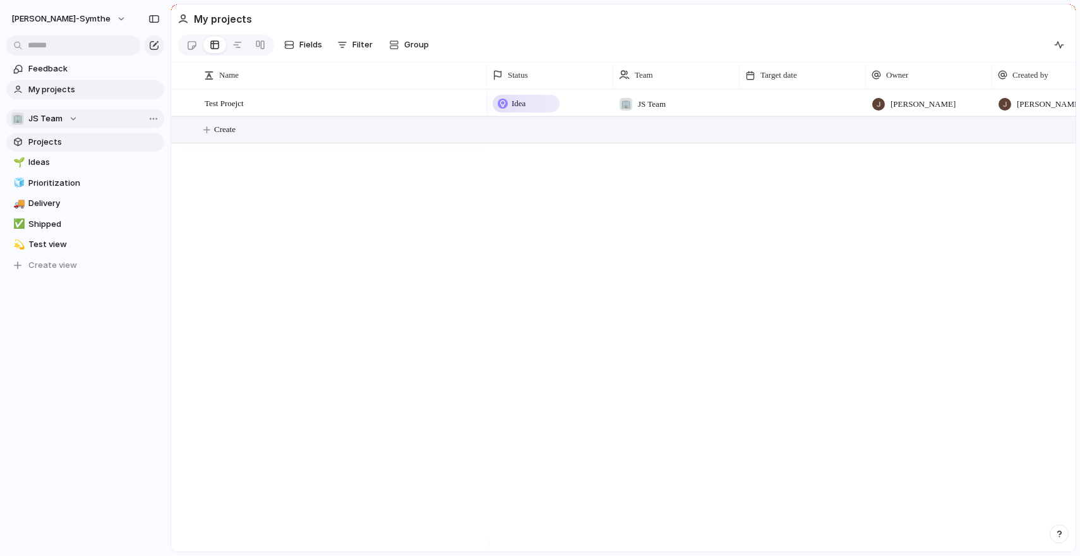
click at [119, 145] on span "Projects" at bounding box center [93, 142] width 131 height 13
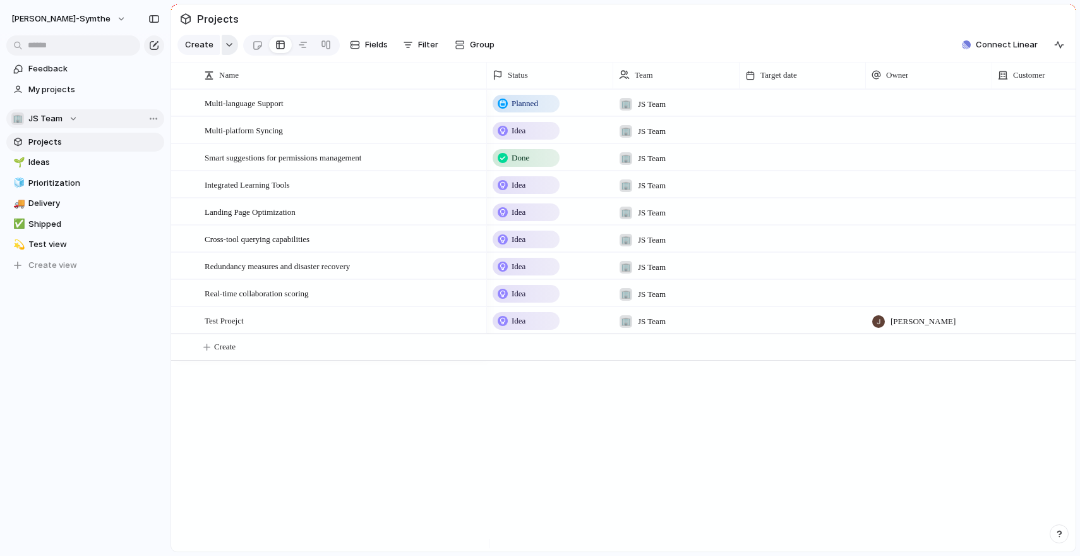
click at [228, 47] on div "button" at bounding box center [229, 44] width 9 height 5
click at [245, 137] on li "Initiative" at bounding box center [232, 145] width 103 height 20
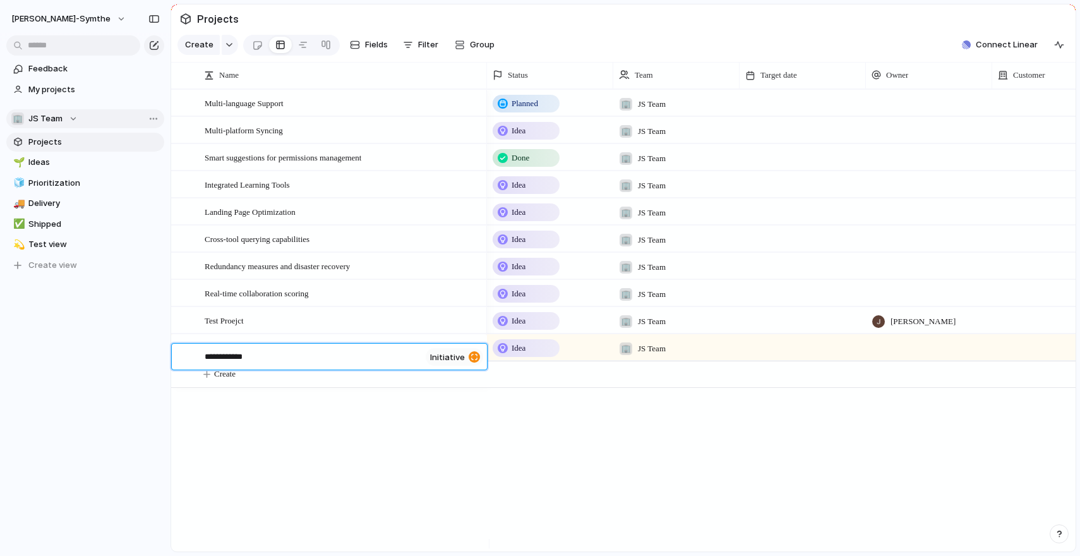
type textarea "**********"
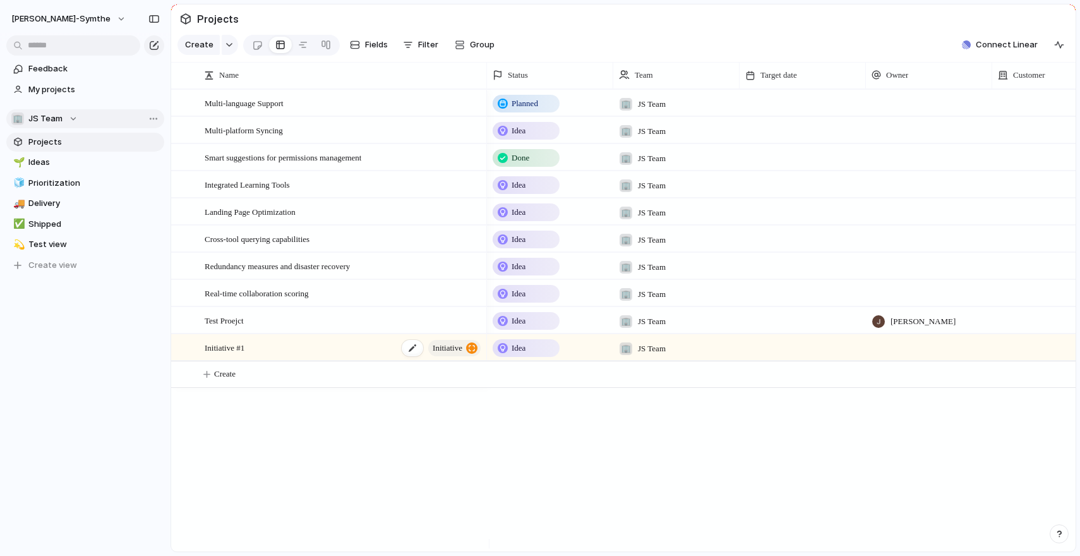
click at [472, 354] on div "button" at bounding box center [471, 347] width 11 height 11
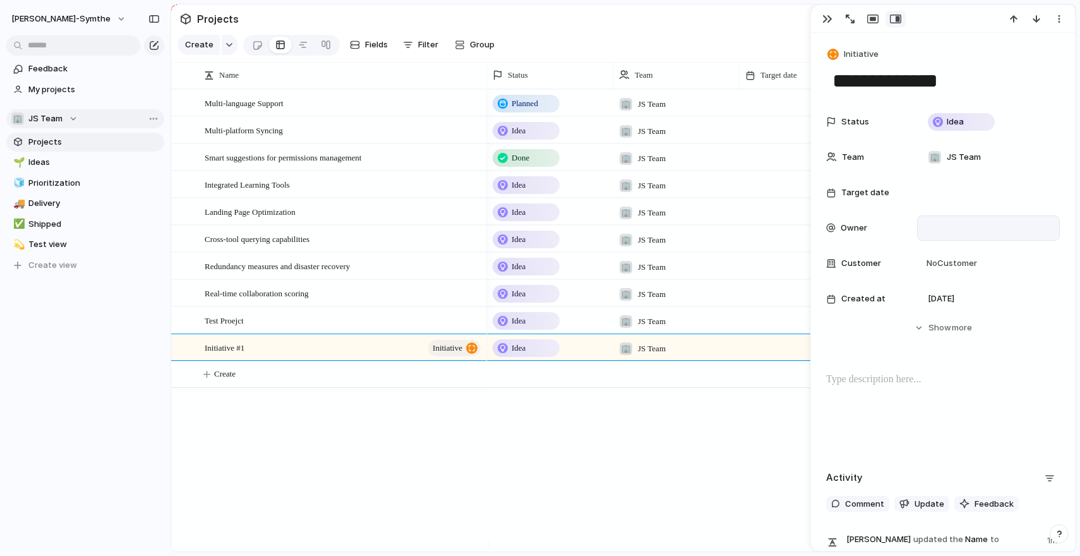
click at [979, 220] on div at bounding box center [988, 227] width 143 height 25
click at [985, 207] on div "[PERSON_NAME]" at bounding box center [540, 278] width 1080 height 556
click at [958, 318] on button "Hide Show more" at bounding box center [943, 327] width 234 height 23
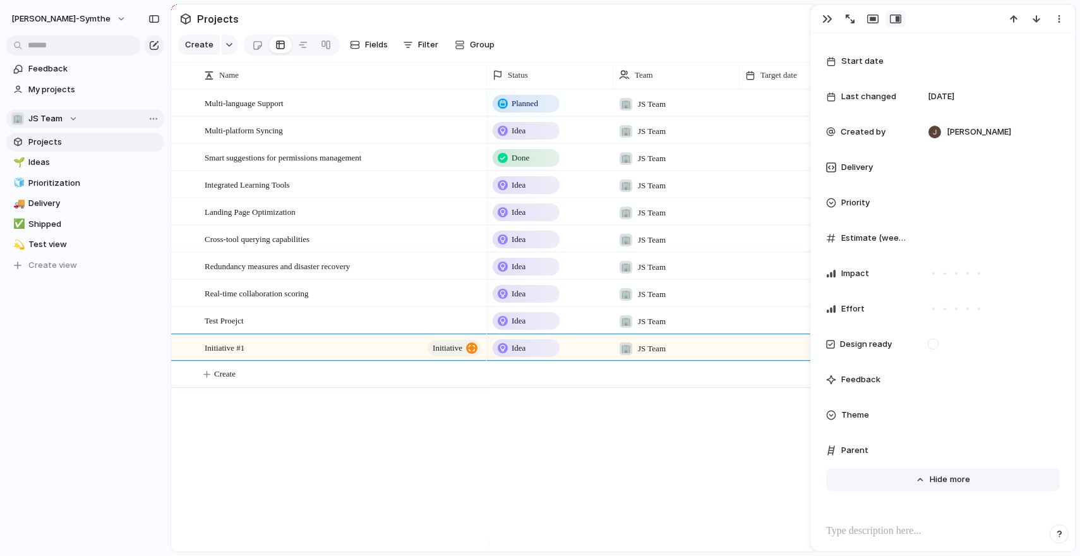
scroll to position [299, 0]
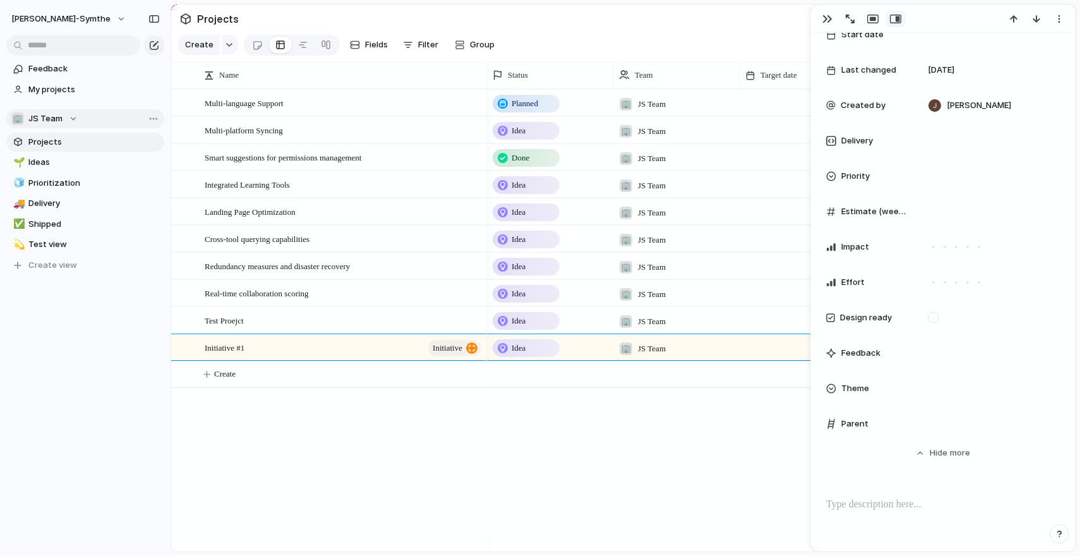
click at [128, 399] on div "[PERSON_NAME]-symthe Feedback My projects 🏢 JS Team Projects 🌱 Ideas 🧊 Prioriti…" at bounding box center [85, 278] width 171 height 556
click at [828, 16] on div "button" at bounding box center [827, 19] width 10 height 10
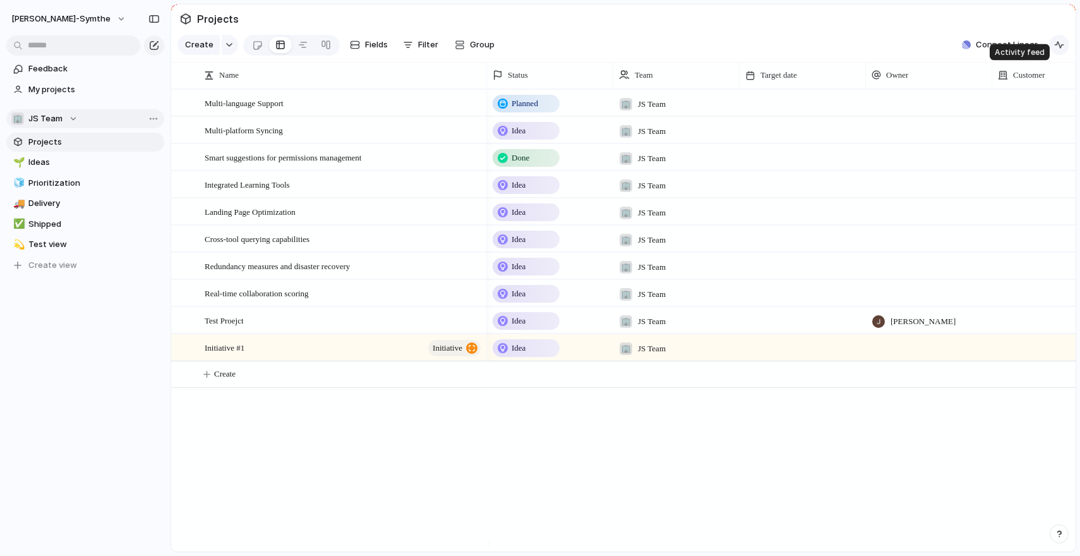
click at [1057, 55] on button "button" at bounding box center [1059, 45] width 20 height 20
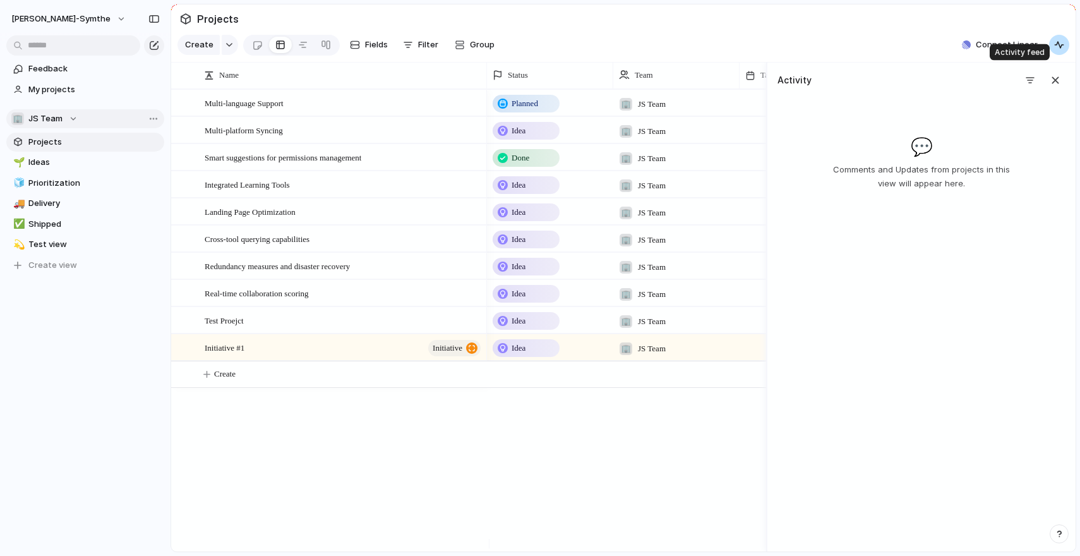
click at [1057, 55] on button "button" at bounding box center [1059, 45] width 20 height 20
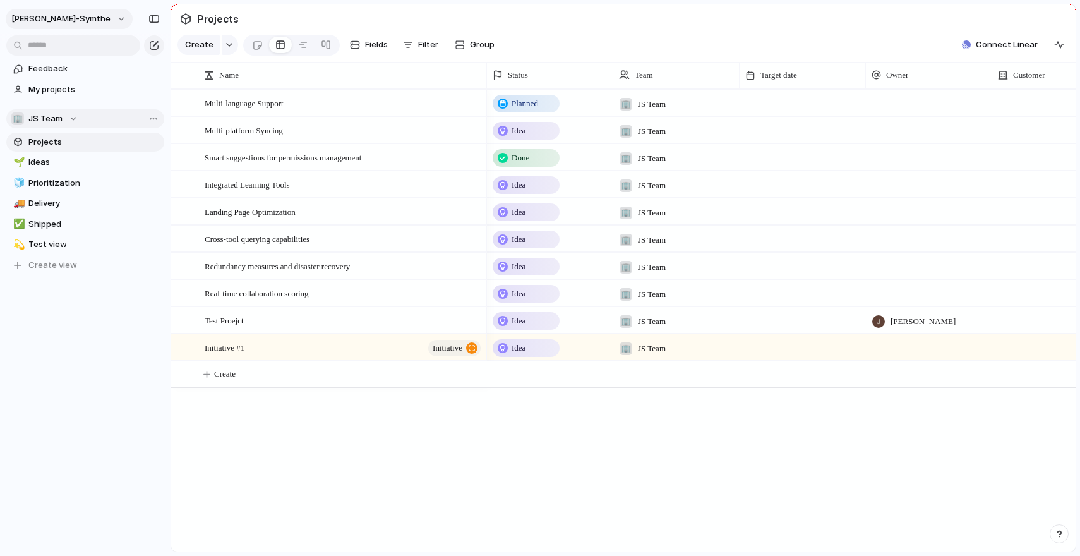
click at [65, 21] on button "[PERSON_NAME]-symthe" at bounding box center [69, 19] width 127 height 20
click at [144, 121] on li "Dark" at bounding box center [154, 128] width 75 height 20
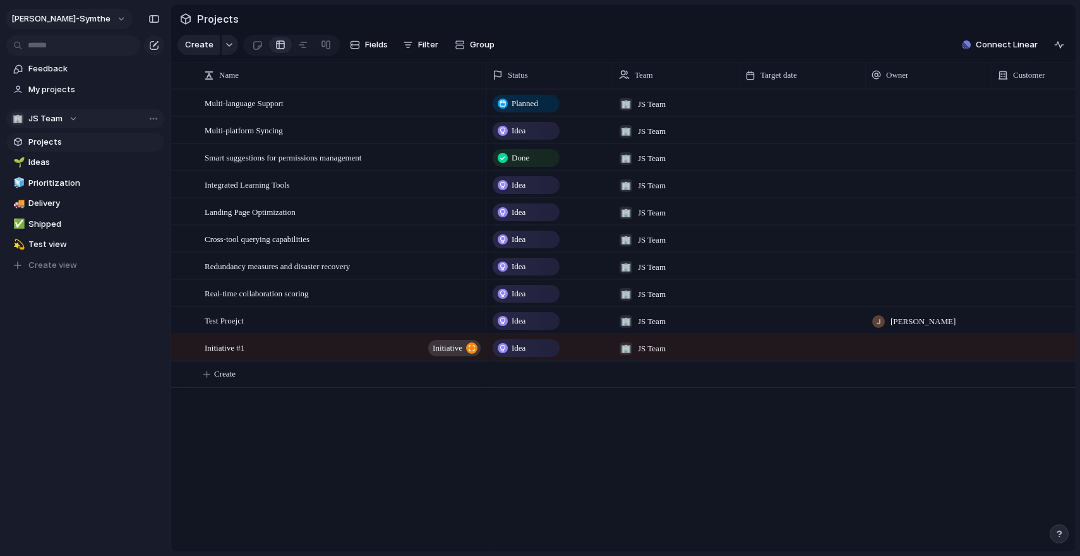
click at [68, 20] on button "[PERSON_NAME]-symthe" at bounding box center [69, 19] width 127 height 20
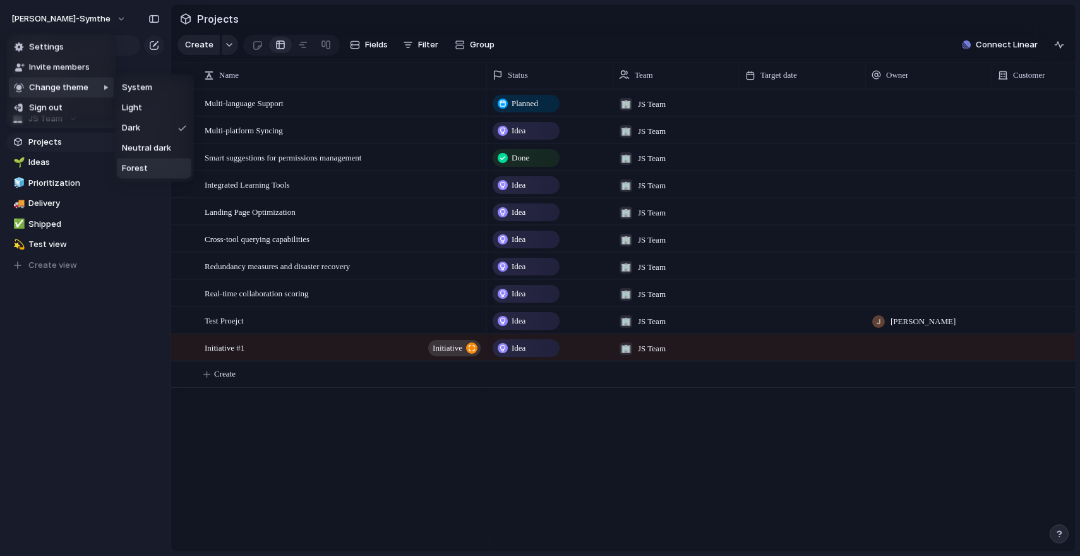
click at [150, 180] on ul "System Light Dark Neutral dark Forest" at bounding box center [154, 128] width 80 height 107
click at [152, 177] on li "Forest" at bounding box center [154, 169] width 75 height 20
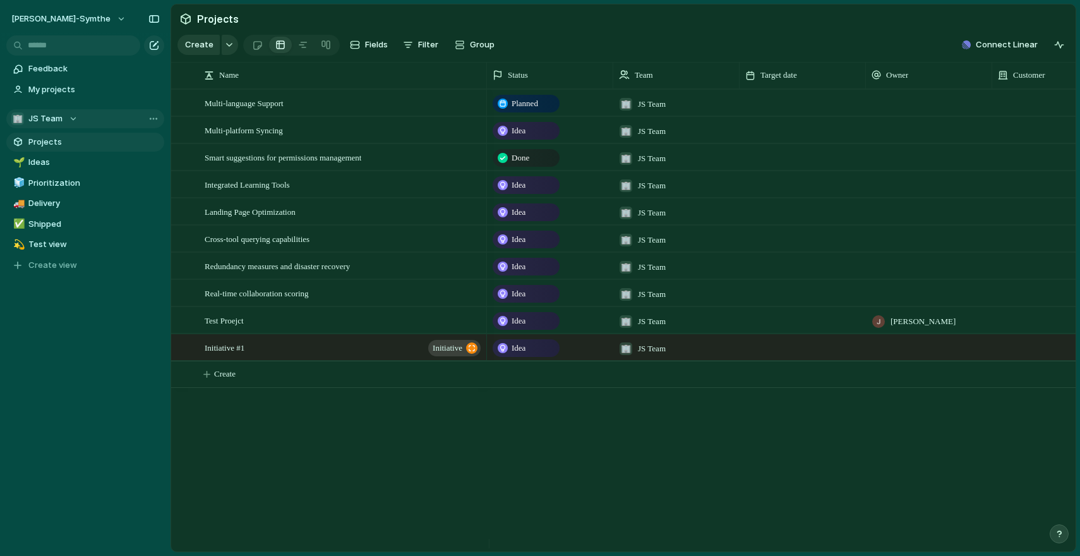
click at [76, 28] on div "[PERSON_NAME]-symthe" at bounding box center [85, 16] width 171 height 33
click at [71, 16] on button "[PERSON_NAME]-symthe" at bounding box center [69, 19] width 127 height 20
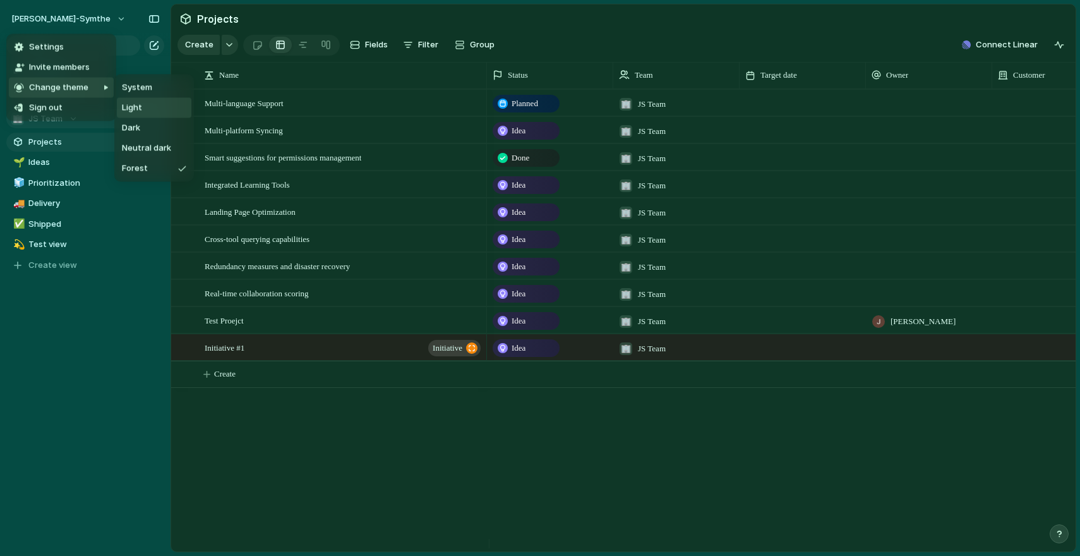
click at [137, 103] on span "Light" at bounding box center [132, 108] width 20 height 13
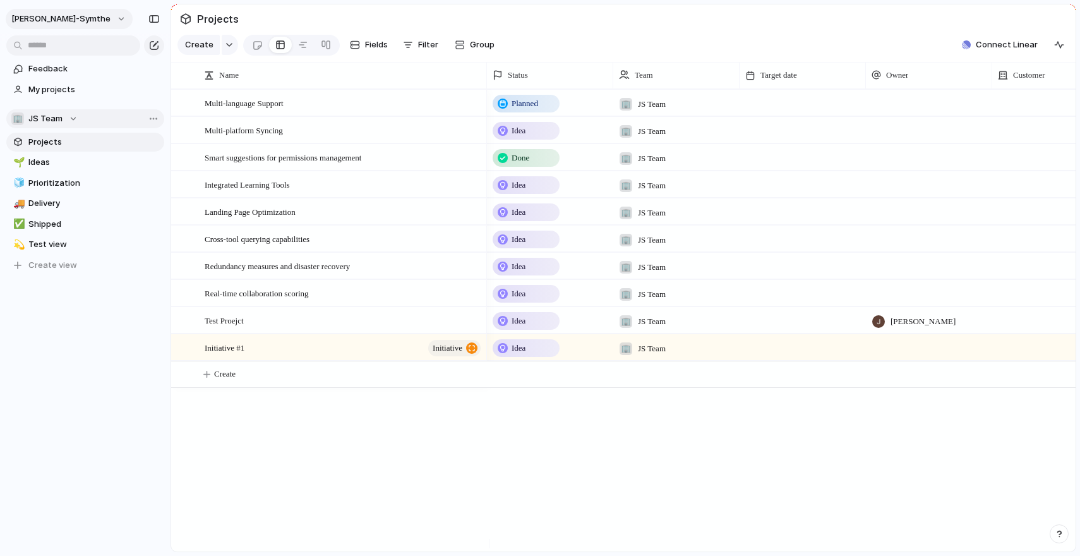
click at [78, 25] on button "[PERSON_NAME]-symthe" at bounding box center [69, 19] width 127 height 20
click at [65, 51] on li "Settings" at bounding box center [61, 47] width 105 height 20
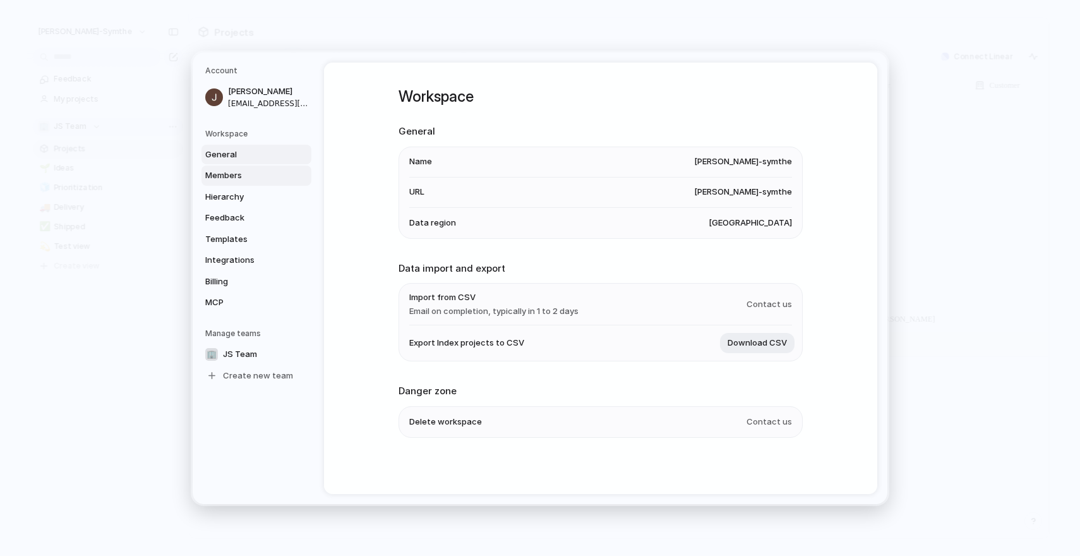
click at [247, 176] on span "Members" at bounding box center [245, 175] width 81 height 13
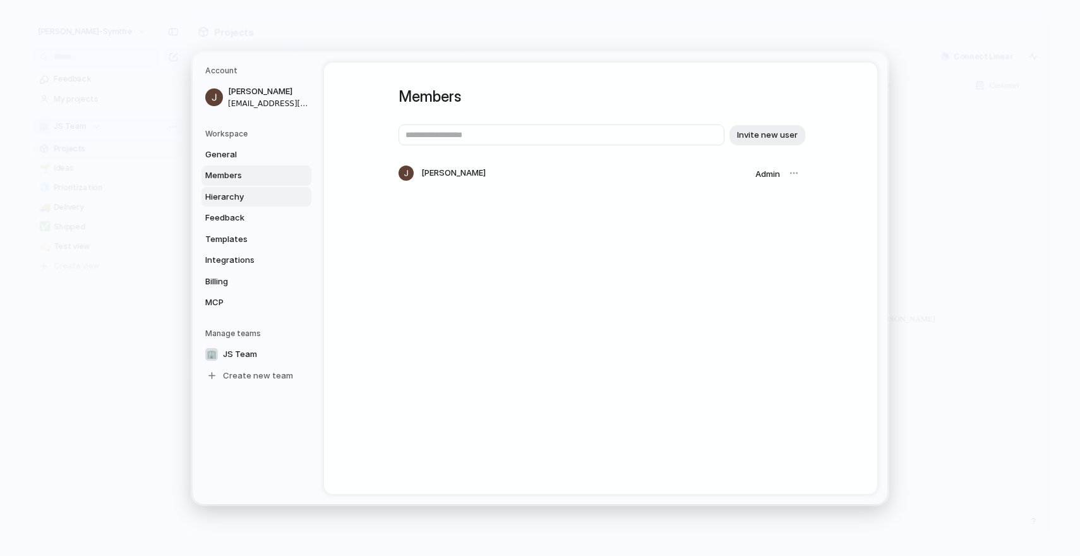
click at [266, 200] on span "Hierarchy" at bounding box center [245, 196] width 81 height 13
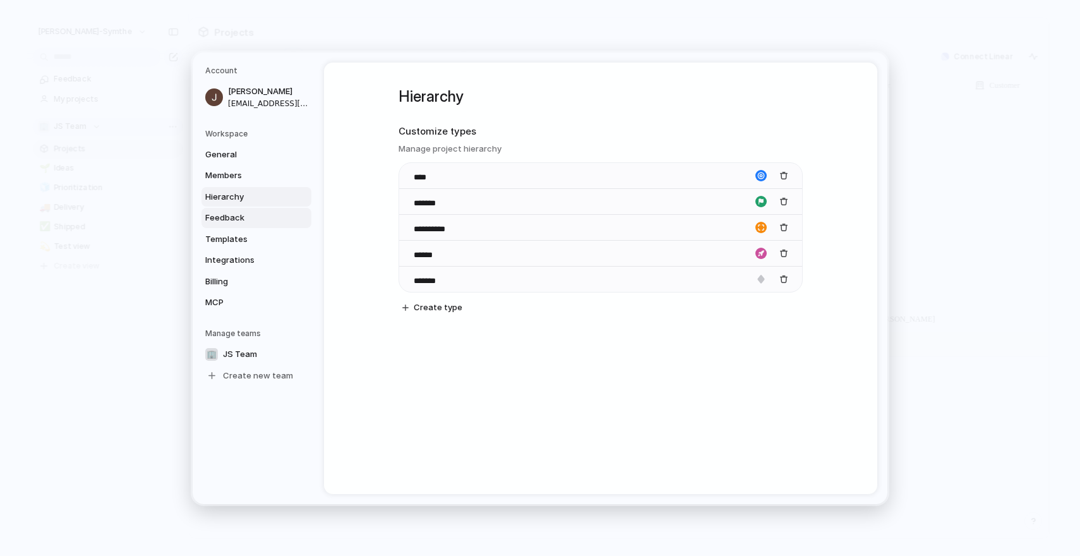
click at [263, 217] on span "Feedback" at bounding box center [245, 218] width 81 height 13
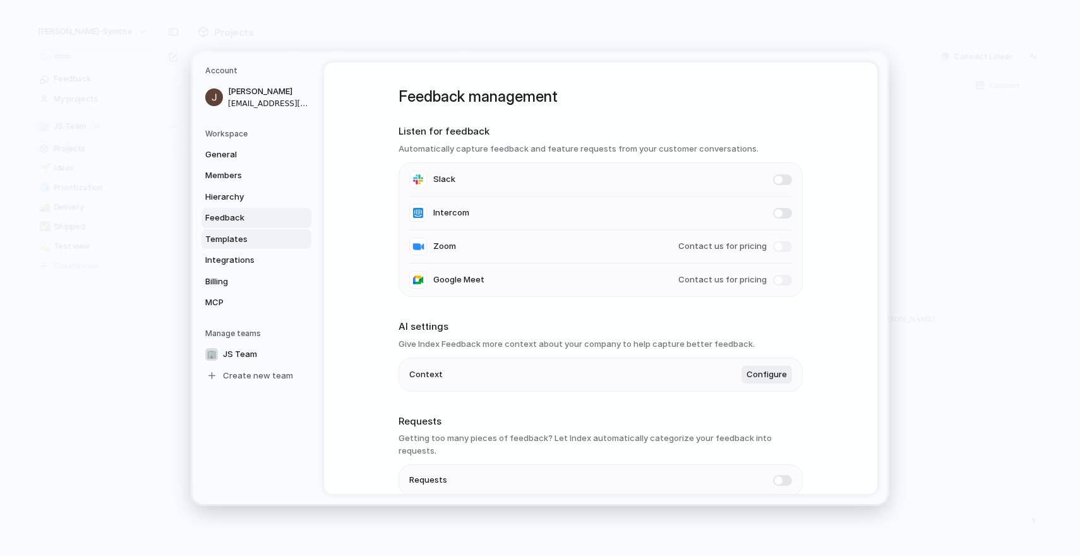
click at [244, 232] on span "Templates" at bounding box center [245, 238] width 81 height 13
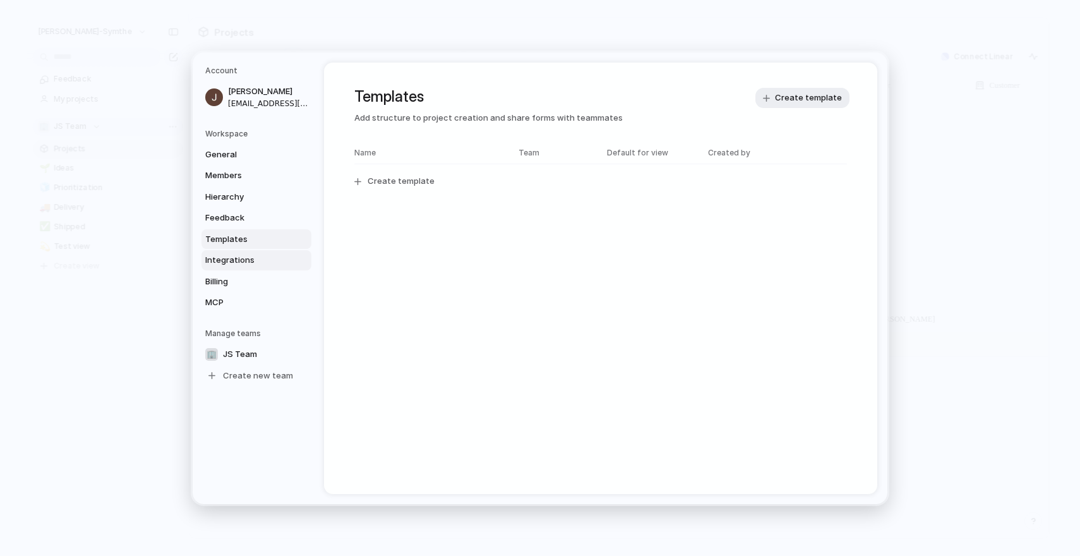
click at [245, 255] on span "Integrations" at bounding box center [245, 260] width 81 height 13
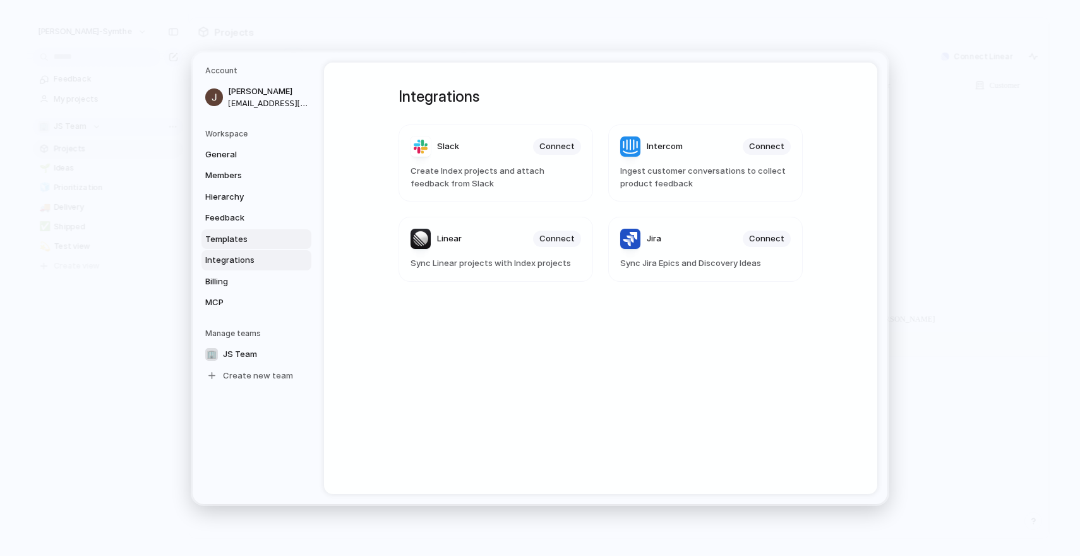
click at [248, 244] on span "Templates" at bounding box center [245, 238] width 81 height 13
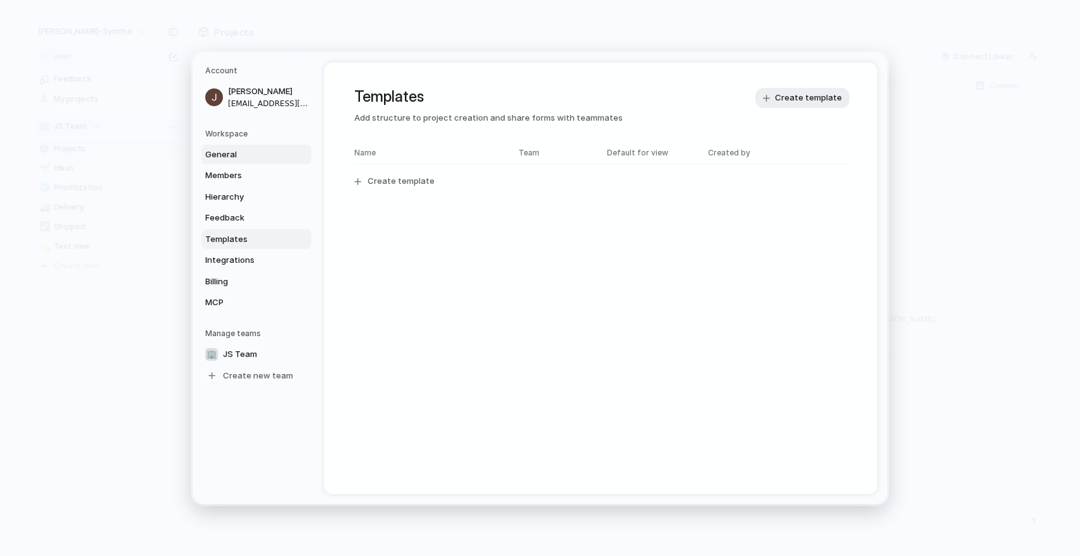
click at [236, 160] on link "General" at bounding box center [256, 154] width 110 height 20
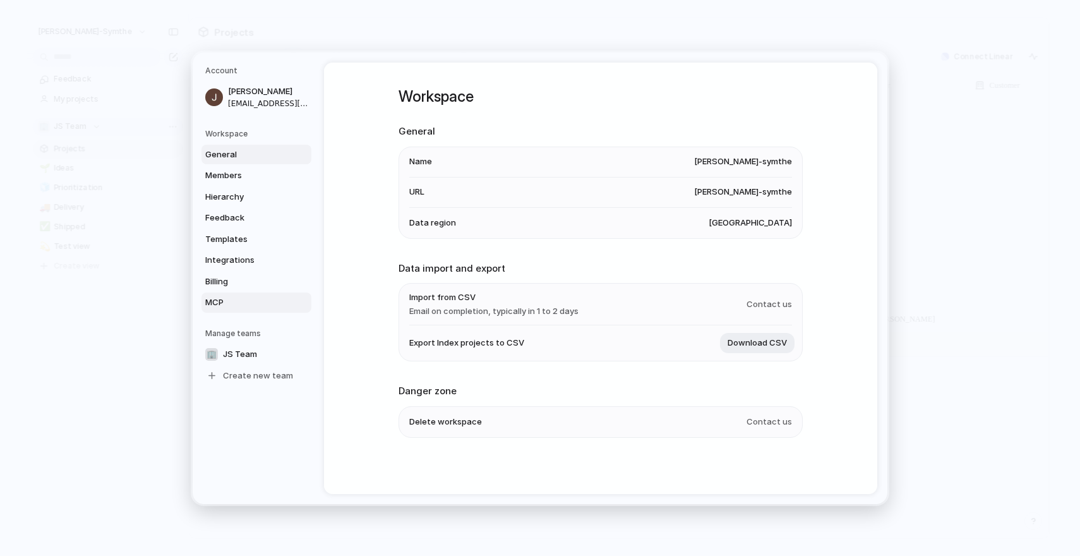
click at [243, 300] on span "MCP" at bounding box center [245, 302] width 81 height 13
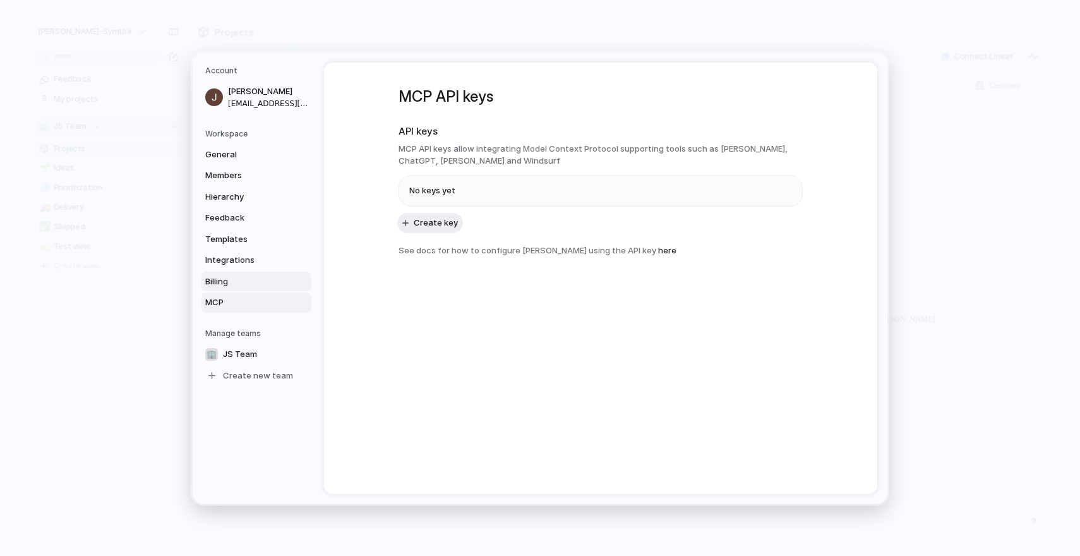
click at [238, 284] on span "Billing" at bounding box center [245, 281] width 81 height 13
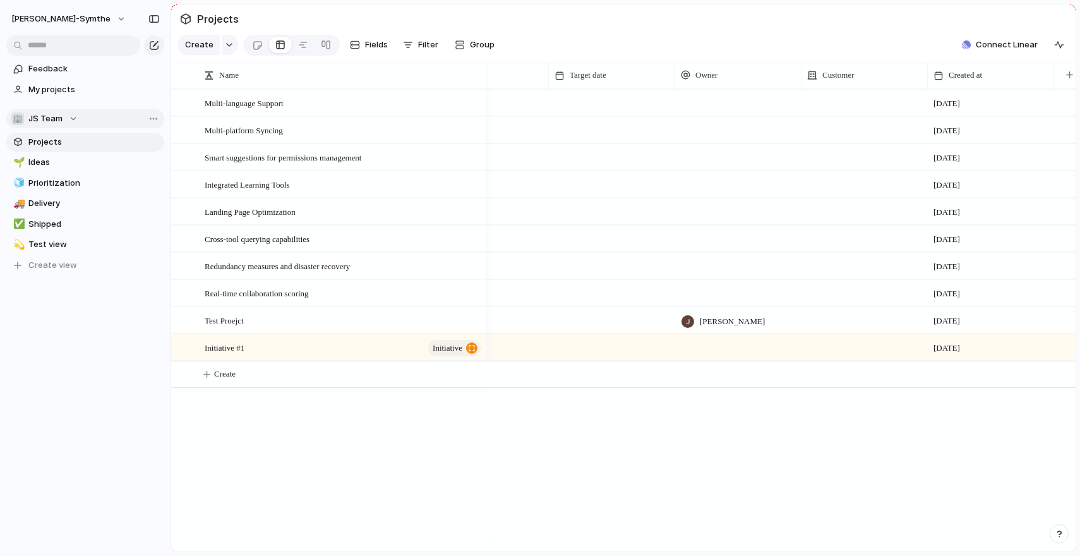
scroll to position [0, 201]
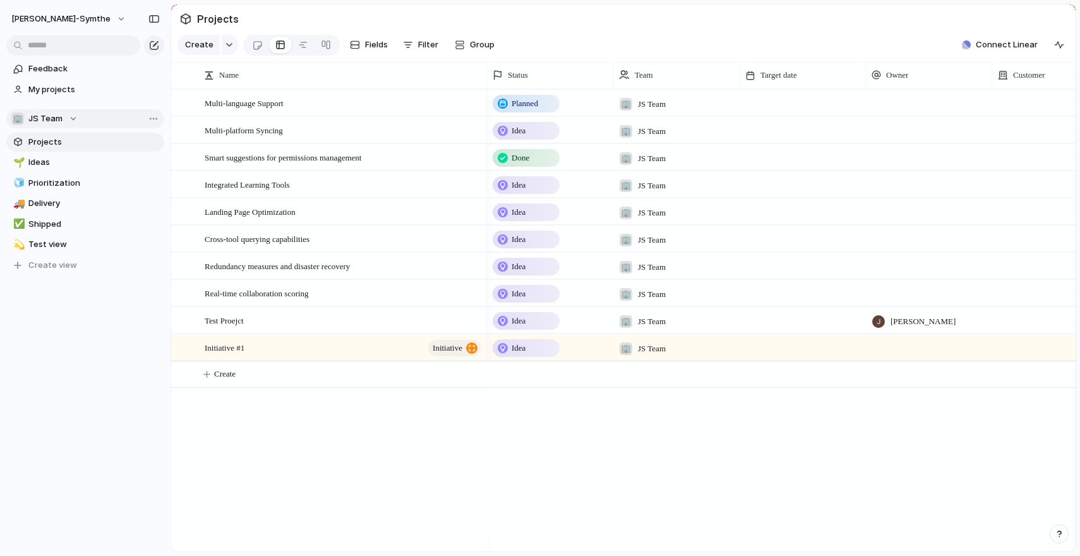
click at [88, 193] on div "🌱 Ideas 🧊 Prioritization 🚚 Delivery ✅ Shipped 💫 Test view To pick up a draggabl…" at bounding box center [85, 214] width 158 height 122
click at [88, 191] on link "🧊 Prioritization" at bounding box center [85, 183] width 158 height 19
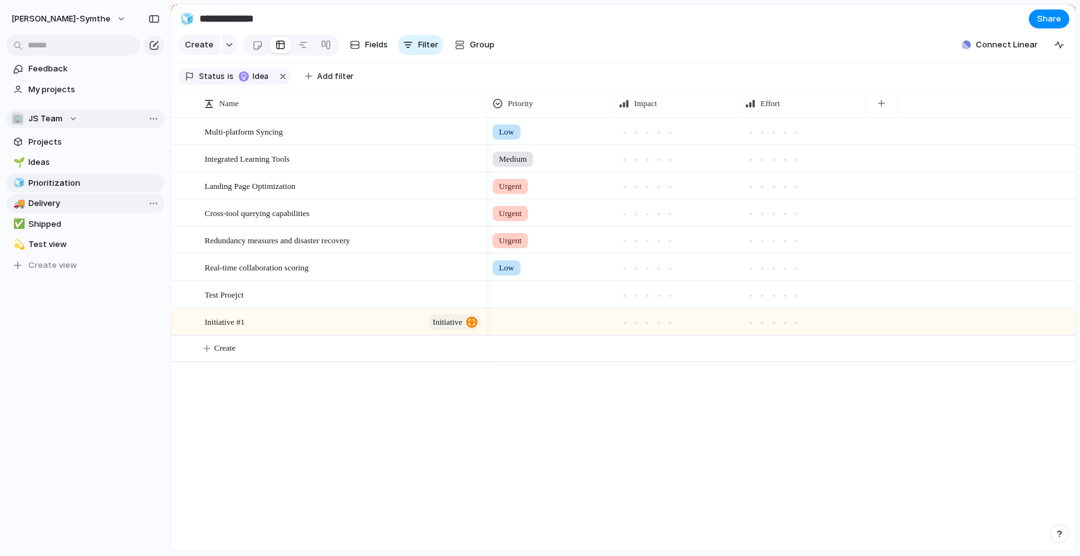
click at [92, 206] on span "Delivery" at bounding box center [93, 203] width 131 height 13
type input "********"
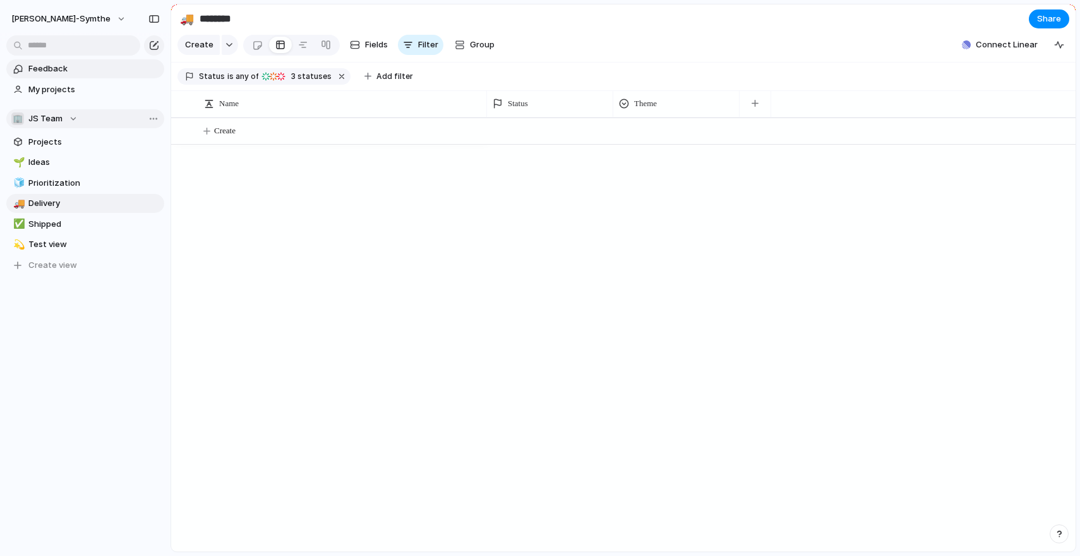
click at [85, 76] on link "Feedback" at bounding box center [85, 68] width 158 height 19
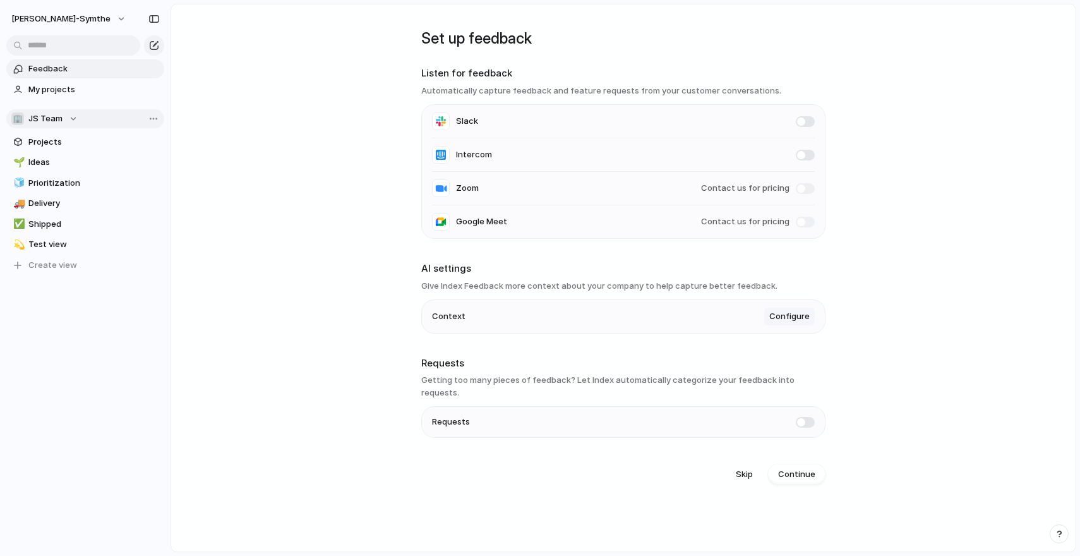
click at [789, 324] on button "Configure" at bounding box center [789, 317] width 51 height 18
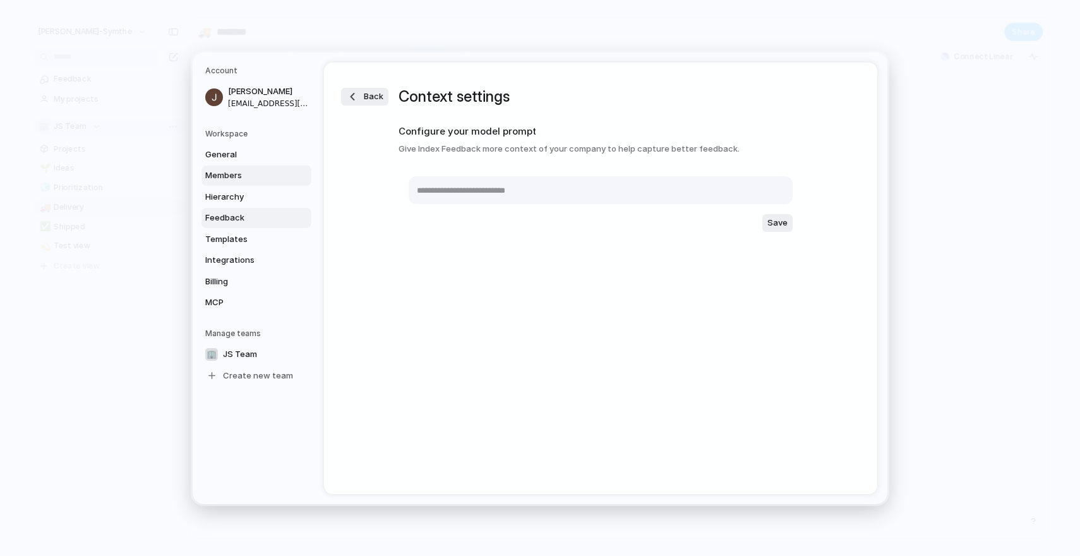
click at [223, 177] on span "Members" at bounding box center [245, 175] width 81 height 13
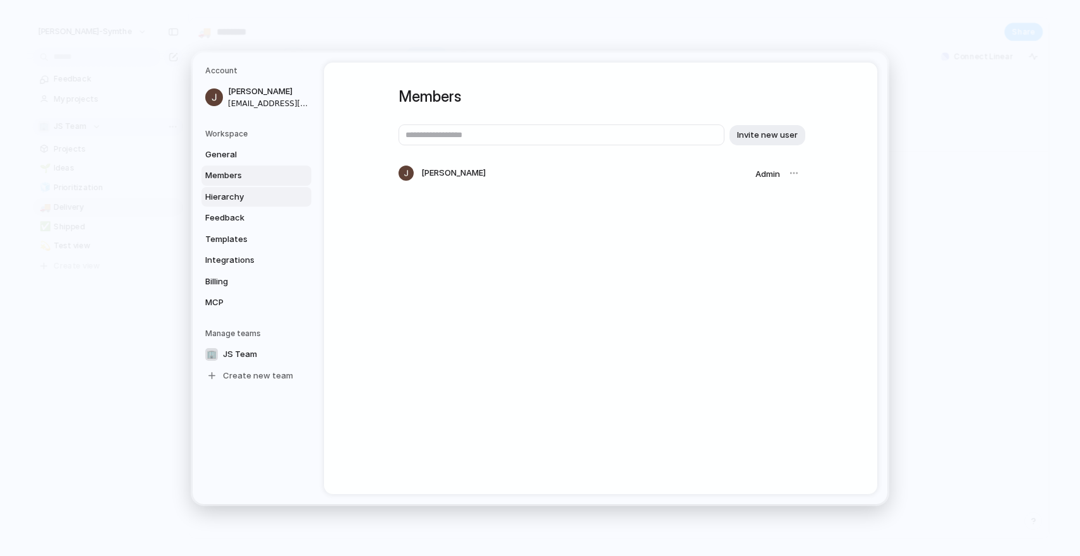
click at [225, 193] on span "Hierarchy" at bounding box center [245, 196] width 81 height 13
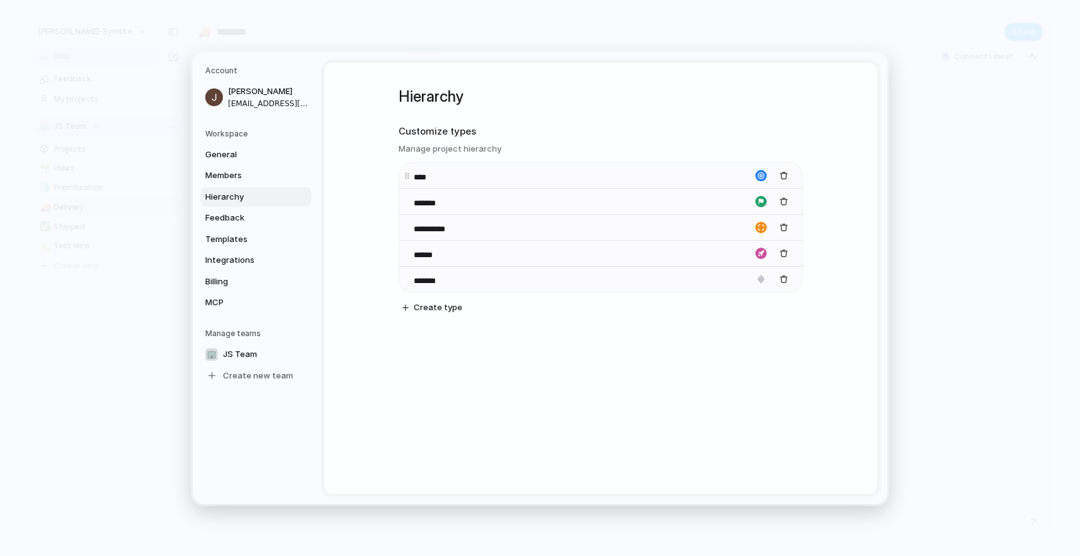
click at [755, 172] on div "button" at bounding box center [760, 175] width 11 height 11
click at [625, 363] on div at bounding box center [540, 278] width 1080 height 556
click at [755, 255] on div "button" at bounding box center [760, 253] width 11 height 11
click at [756, 237] on div at bounding box center [540, 278] width 1080 height 556
click at [757, 198] on div "button" at bounding box center [760, 201] width 11 height 11
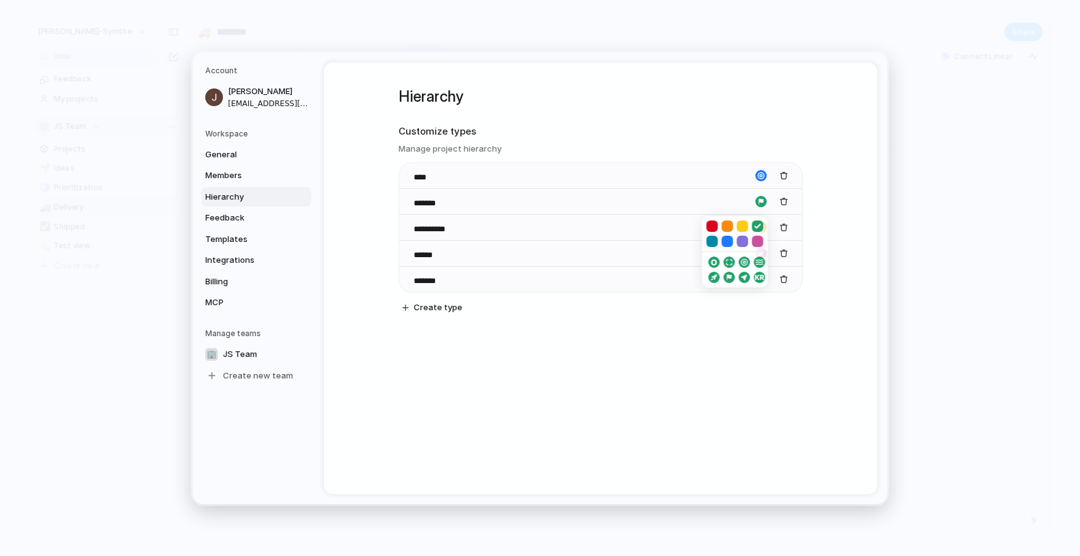
click at [683, 139] on div at bounding box center [540, 278] width 1080 height 556
click at [213, 157] on span "General" at bounding box center [245, 154] width 81 height 13
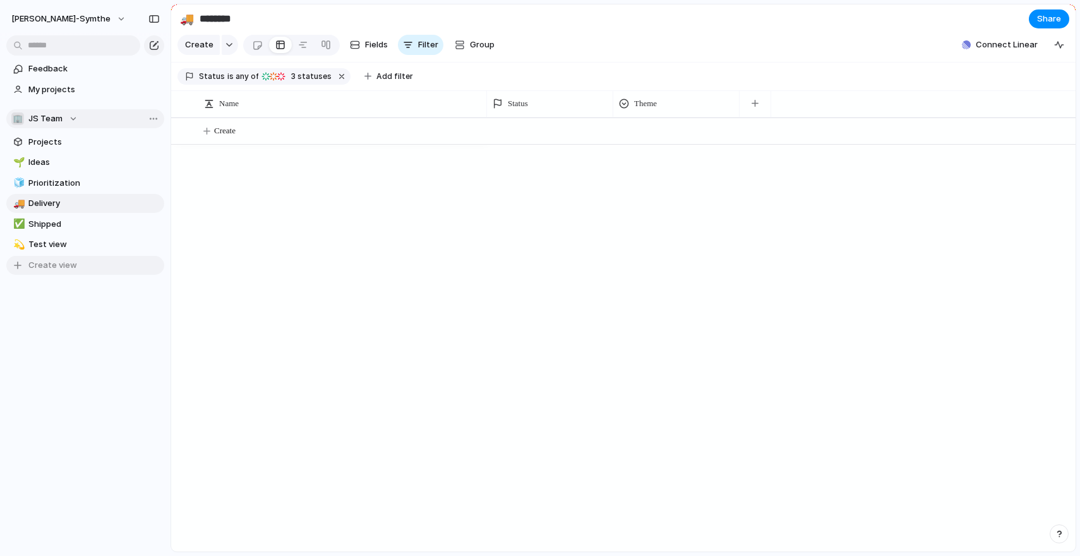
click at [63, 259] on span "Create view" at bounding box center [52, 265] width 49 height 13
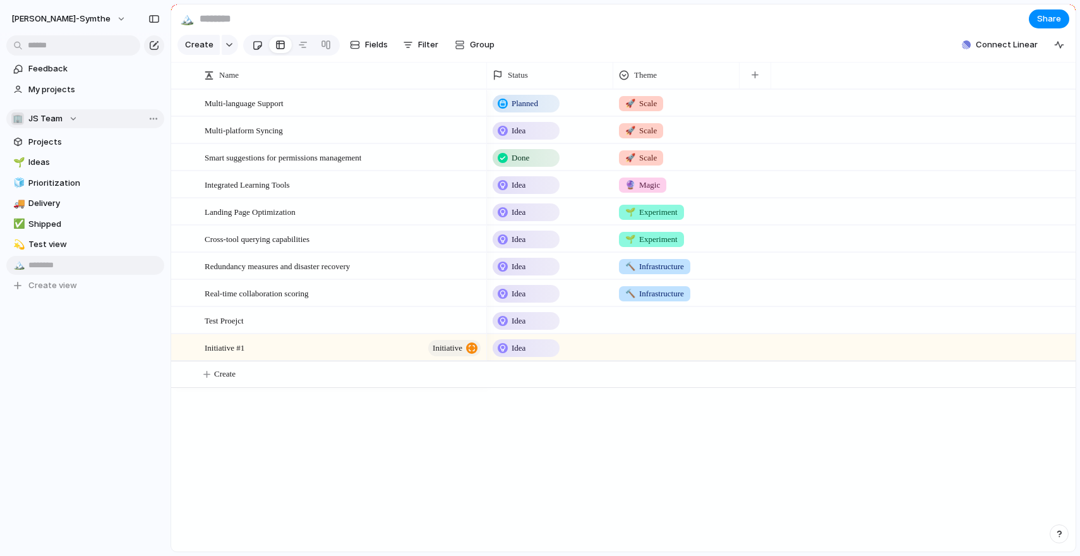
click at [255, 54] on div at bounding box center [257, 45] width 11 height 21
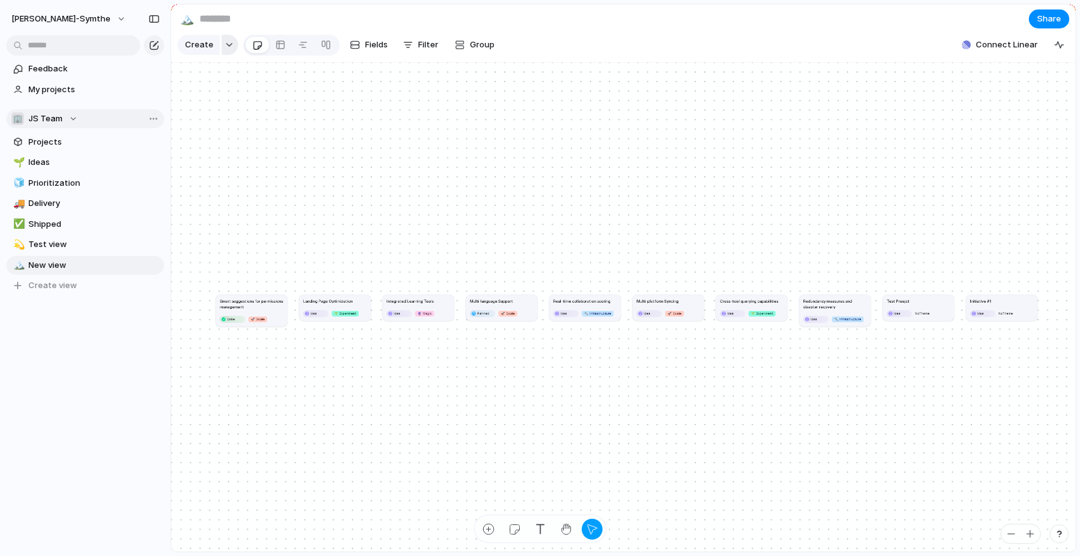
click at [229, 53] on button "button" at bounding box center [230, 45] width 16 height 20
click at [229, 53] on div "Goal Program Initiative Launch Project Customize" at bounding box center [540, 278] width 1080 height 556
click at [1055, 20] on span "Share" at bounding box center [1049, 19] width 24 height 13
click at [765, 35] on div "Share ' New view ' Anyone at [PERSON_NAME]-symthe Full access Public users with…" at bounding box center [540, 278] width 1080 height 556
click at [83, 16] on button "[PERSON_NAME]-symthe" at bounding box center [69, 19] width 127 height 20
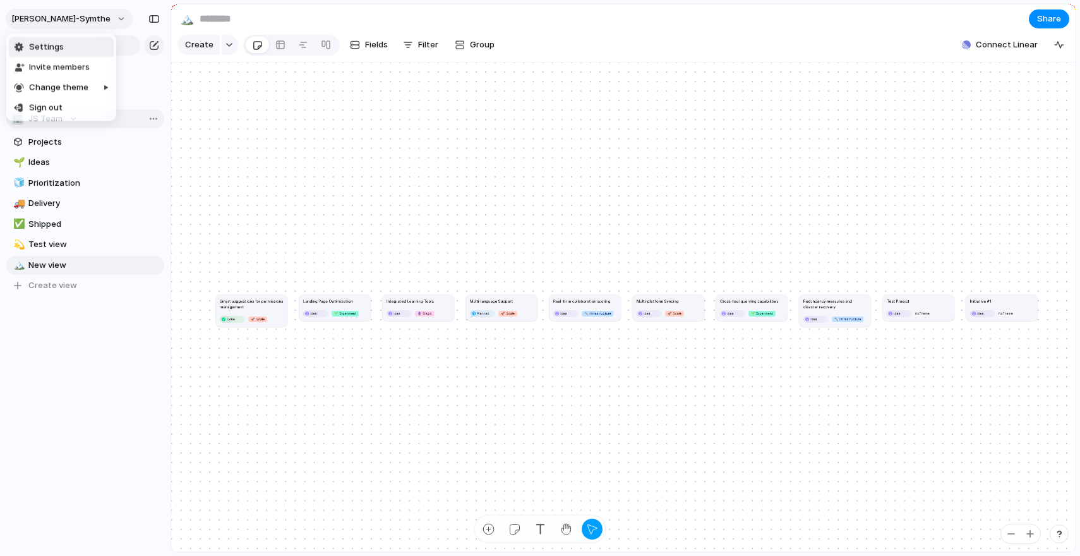
click at [83, 16] on div "Settings Invite members Change theme Sign out" at bounding box center [540, 278] width 1080 height 556
drag, startPoint x: 432, startPoint y: 315, endPoint x: 468, endPoint y: 215, distance: 106.7
click at [450, 220] on article "Integrated Learning Tools Idea 🔮 Magic" at bounding box center [454, 207] width 71 height 26
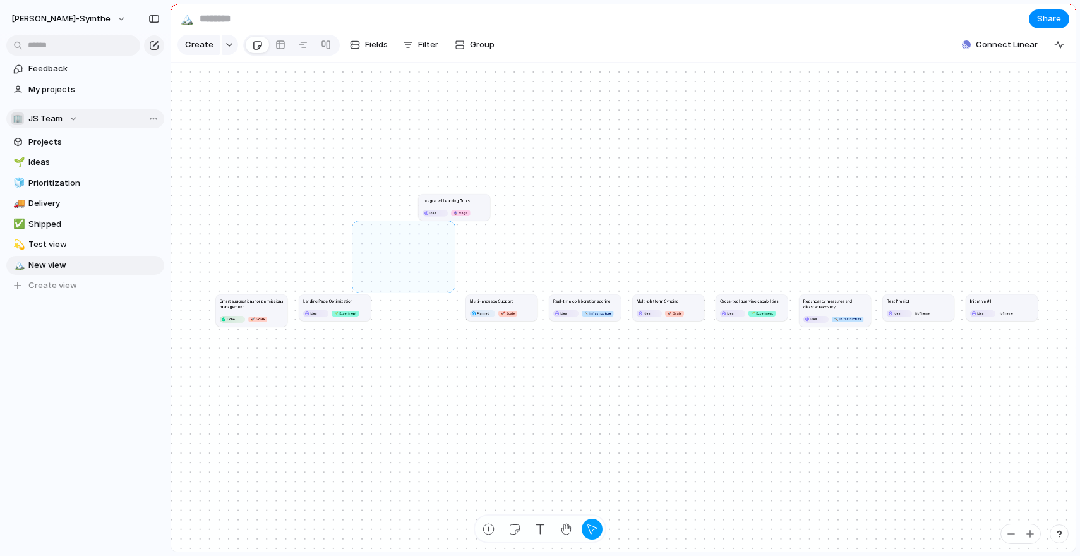
drag, startPoint x: 452, startPoint y: 230, endPoint x: 351, endPoint y: 307, distance: 127.6
click at [351, 307] on div "Smart suggestions for permissions management Done 🚀 Scale Landing Page Optimiza…" at bounding box center [623, 307] width 904 height 489
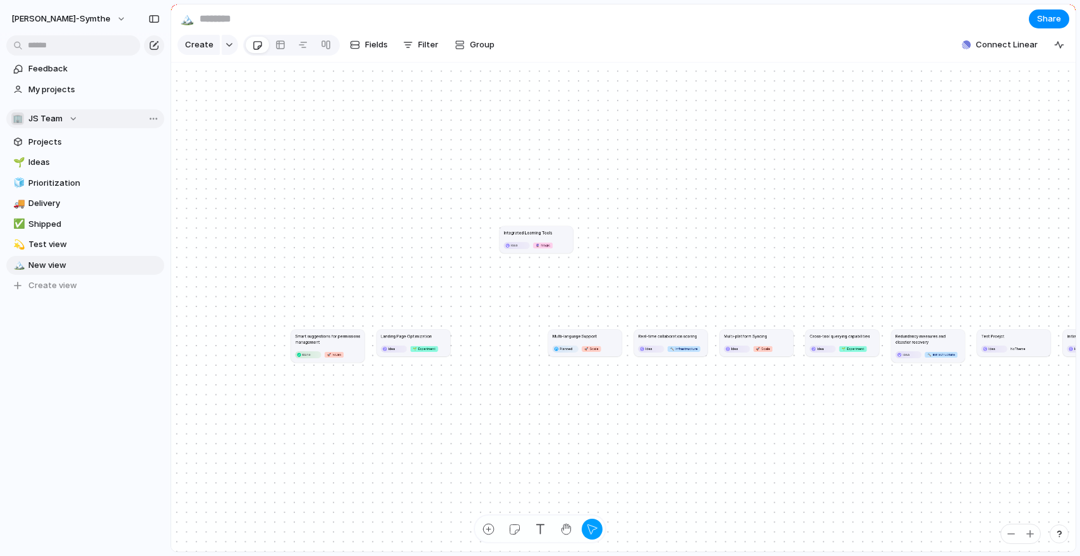
click at [359, 58] on div "Create Fields Filter Group Zoom" at bounding box center [338, 45] width 323 height 26
click at [362, 55] on button "Fields" at bounding box center [369, 45] width 48 height 20
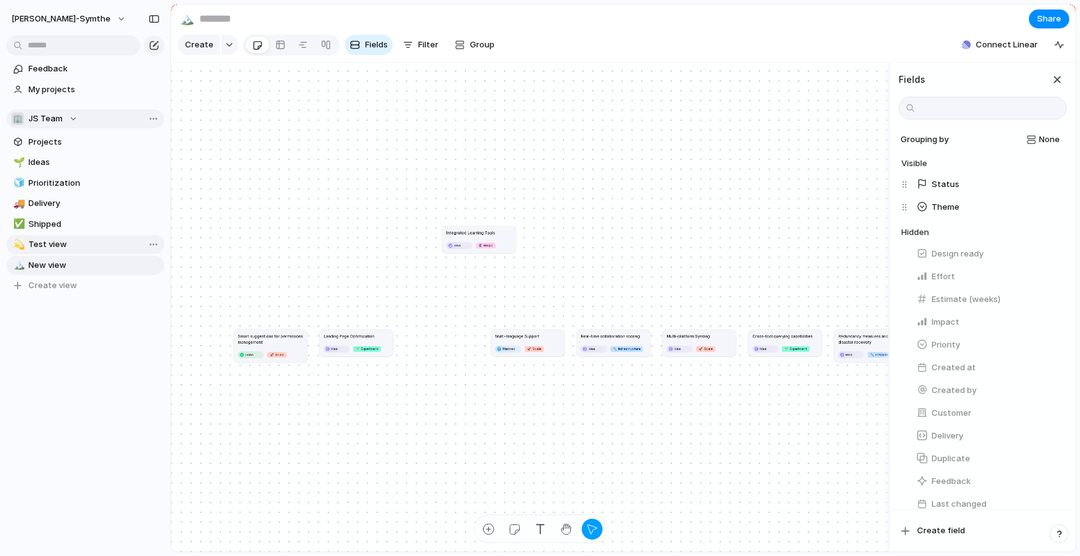
click at [93, 246] on span "Test view" at bounding box center [93, 244] width 131 height 13
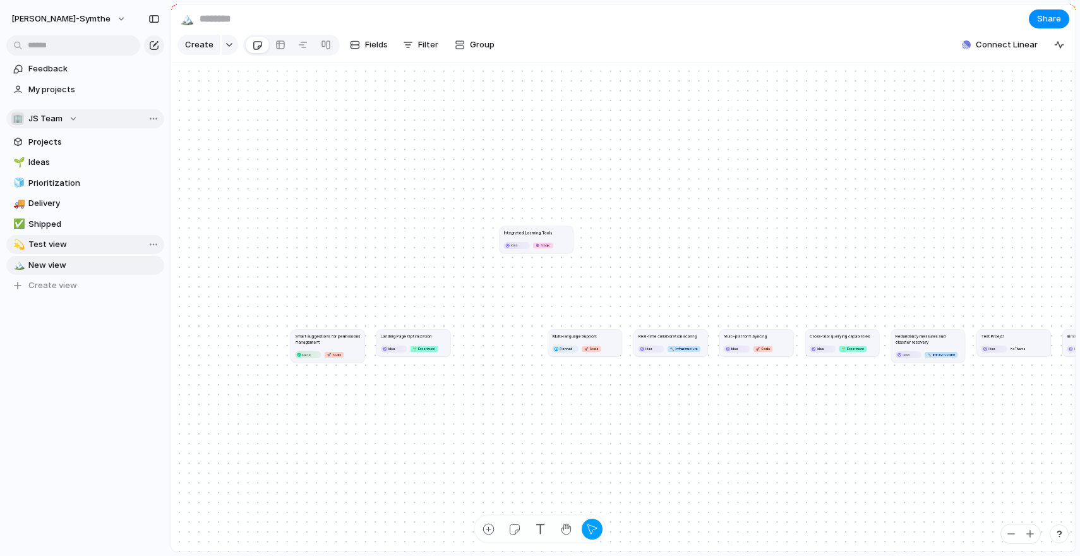
type input "*********"
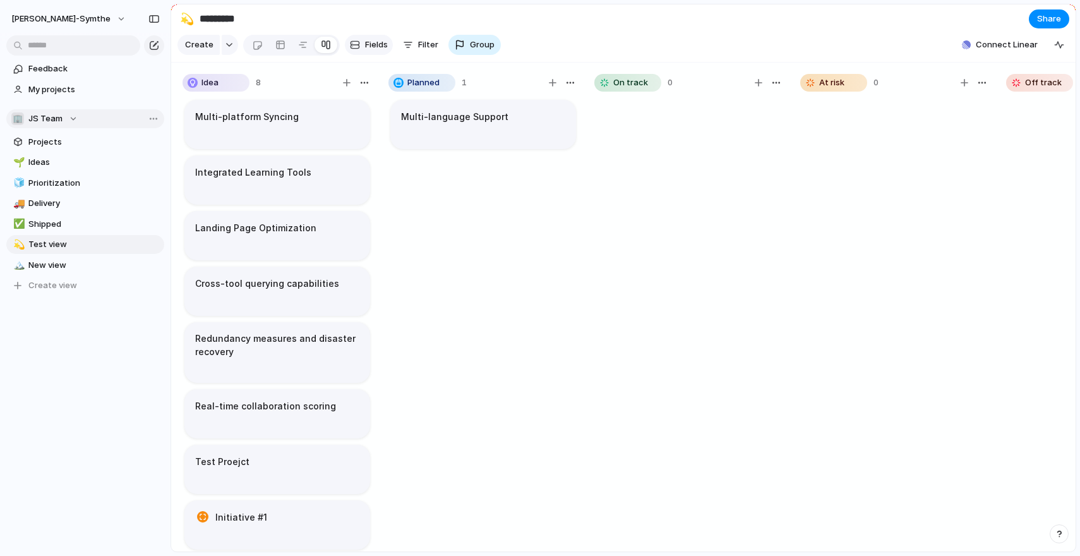
click at [373, 51] on span "Fields" at bounding box center [376, 45] width 23 height 13
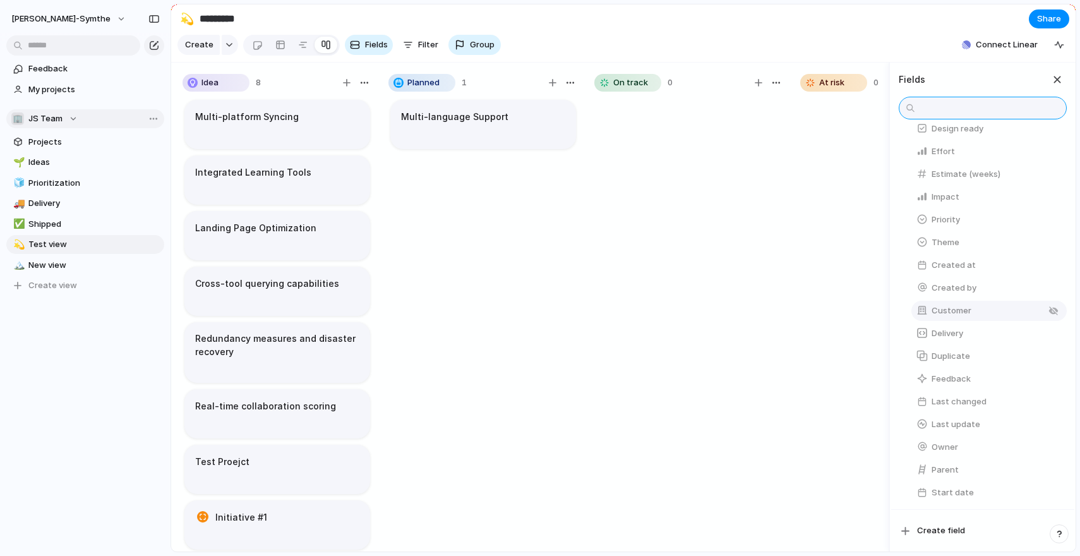
scroll to position [175, 0]
click at [976, 391] on button "Parent" at bounding box center [988, 400] width 155 height 20
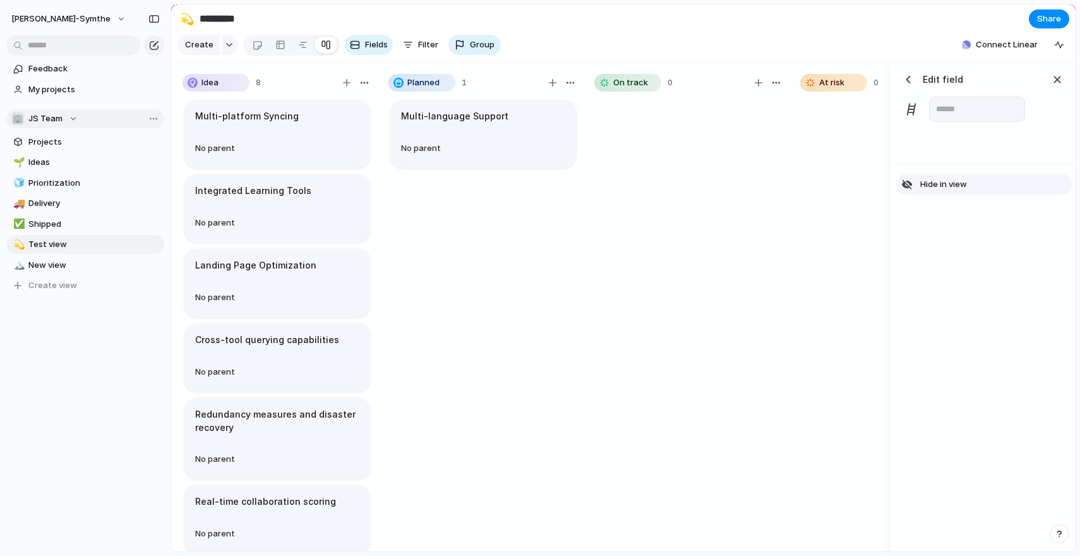
click at [940, 195] on button "Hide in view" at bounding box center [984, 184] width 176 height 21
click at [720, 260] on div at bounding box center [688, 330] width 189 height 465
click at [71, 75] on span "Feedback" at bounding box center [93, 69] width 131 height 13
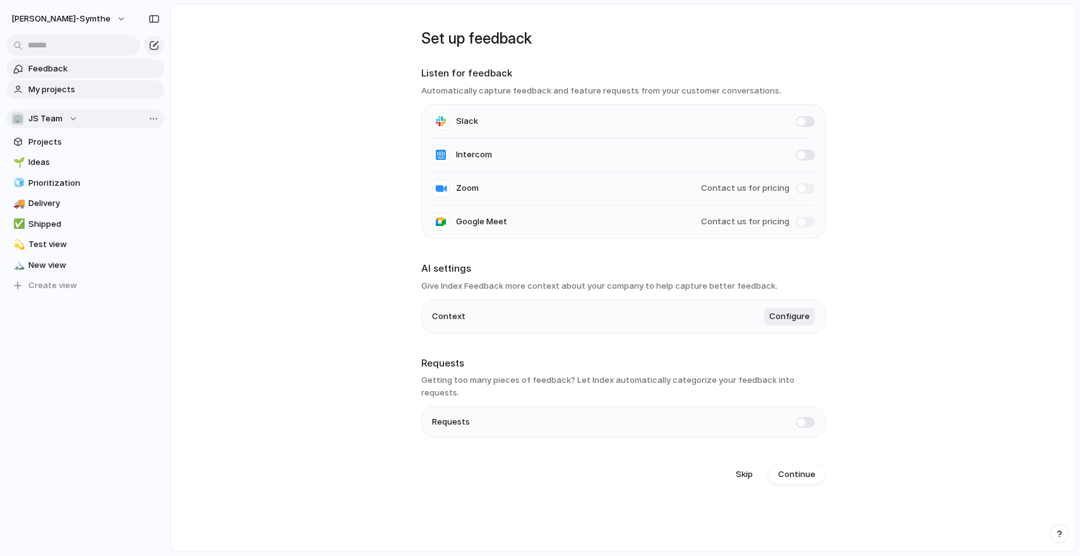
click at [72, 91] on span "My projects" at bounding box center [93, 89] width 131 height 13
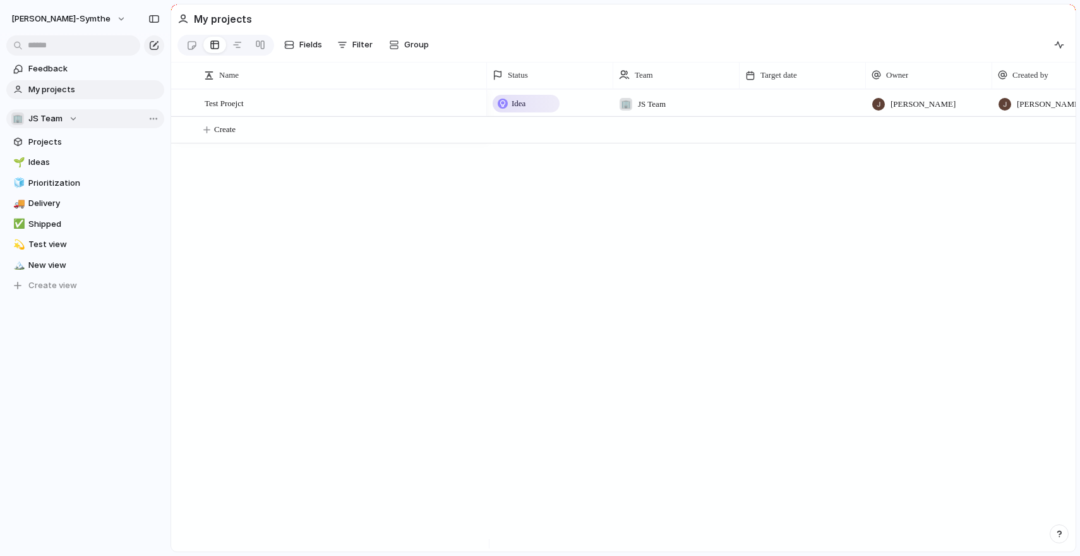
click at [72, 83] on span "My projects" at bounding box center [93, 89] width 131 height 13
click at [74, 118] on div "🏢 JS Team" at bounding box center [44, 118] width 66 height 13
click at [66, 87] on div "🏢 JS Team Create new team" at bounding box center [540, 278] width 1080 height 556
click at [64, 76] on link "Feedback" at bounding box center [85, 68] width 158 height 19
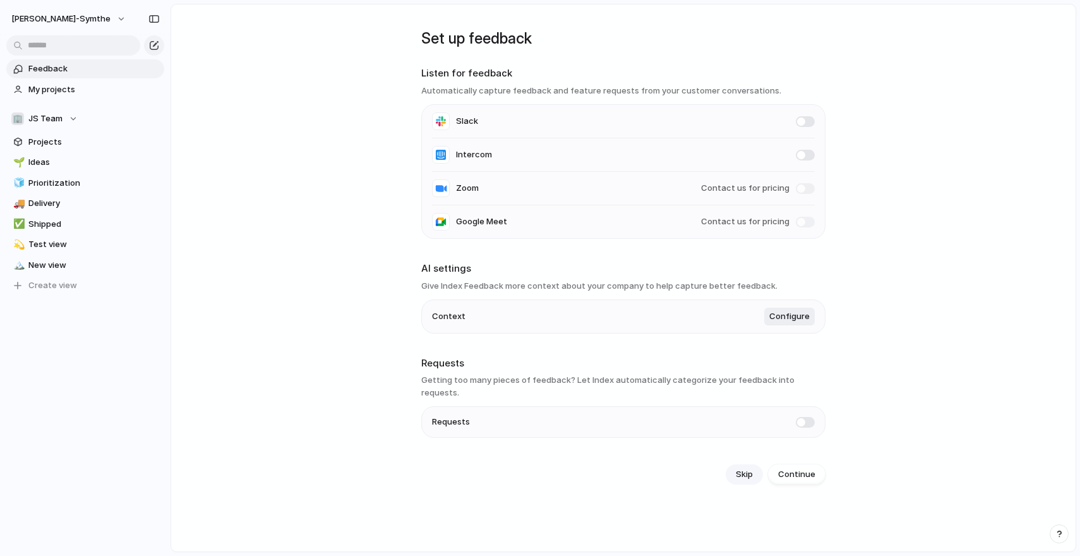
click at [748, 468] on span "Skip" at bounding box center [744, 474] width 17 height 13
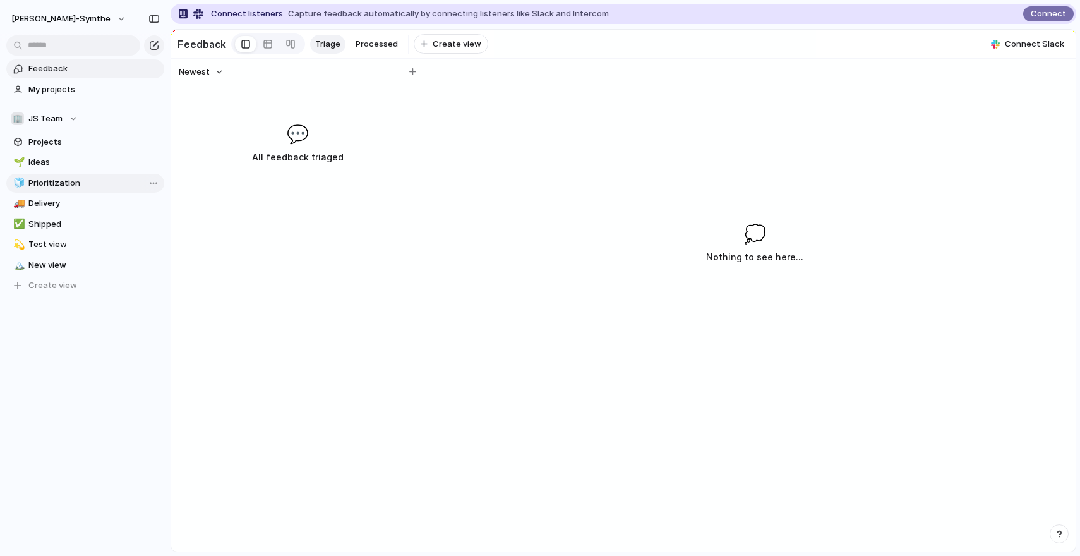
click at [60, 189] on link "🧊 Prioritization" at bounding box center [85, 183] width 158 height 19
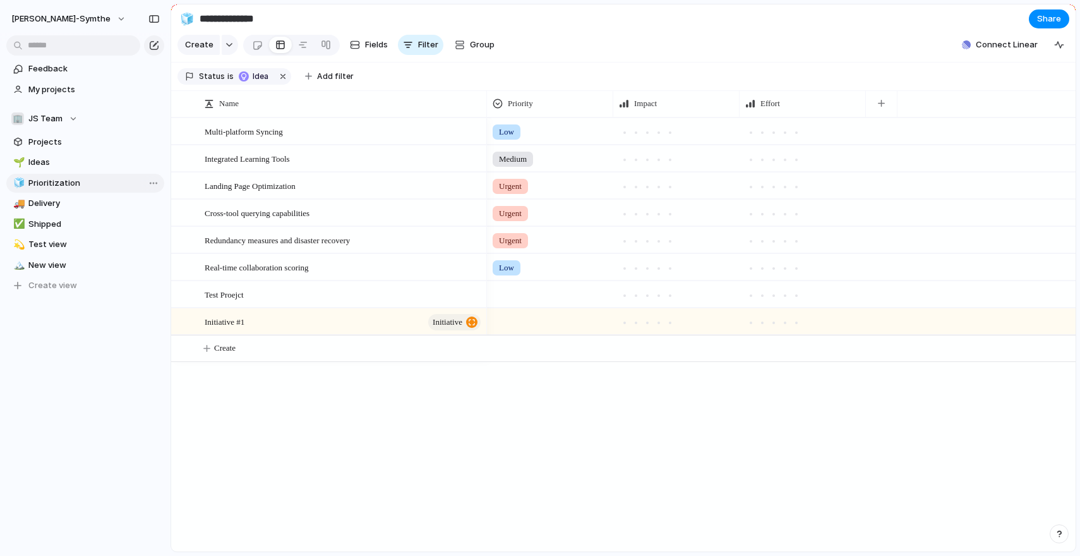
click at [157, 183] on link "🧊 Prioritization" at bounding box center [85, 183] width 158 height 19
click at [95, 438] on div "Open in new tab Copy link Duplicate view Rename view Delete view" at bounding box center [540, 278] width 1080 height 556
click at [225, 44] on button "button" at bounding box center [230, 45] width 16 height 20
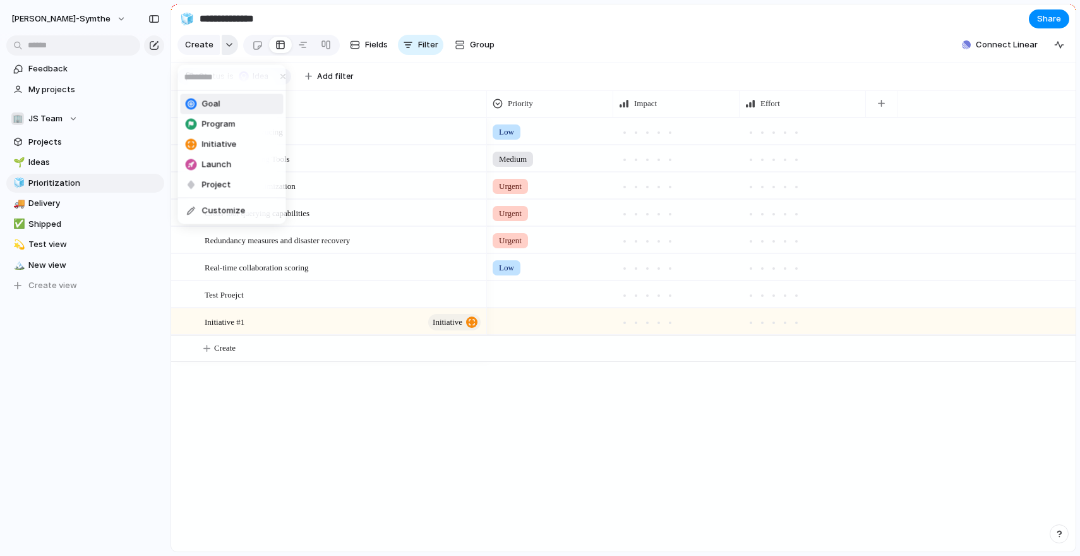
click at [225, 44] on div "Goal Program Initiative Launch Project Customize" at bounding box center [540, 278] width 1080 height 556
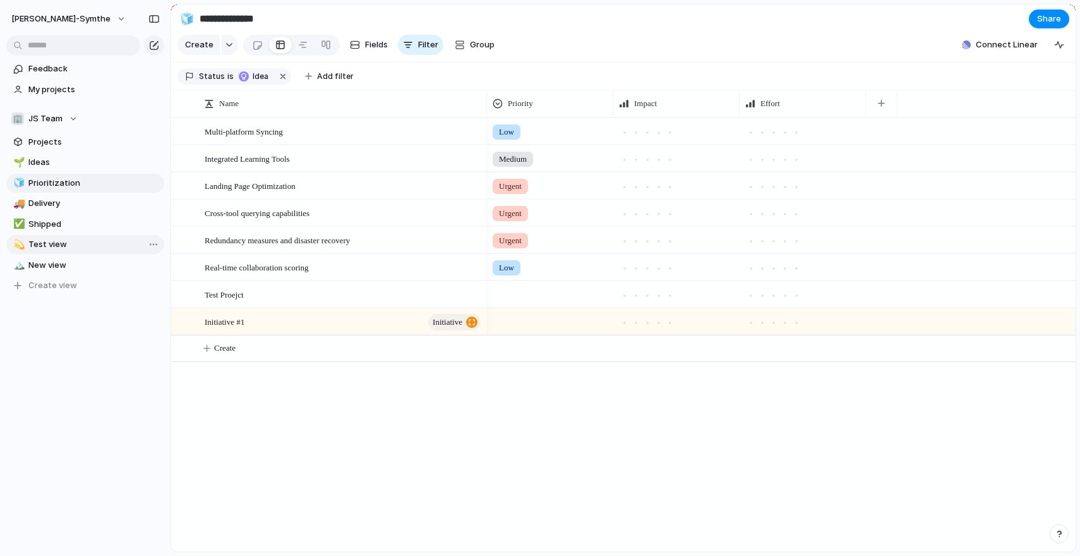
click at [38, 248] on span "Test view" at bounding box center [93, 244] width 131 height 13
type input "*********"
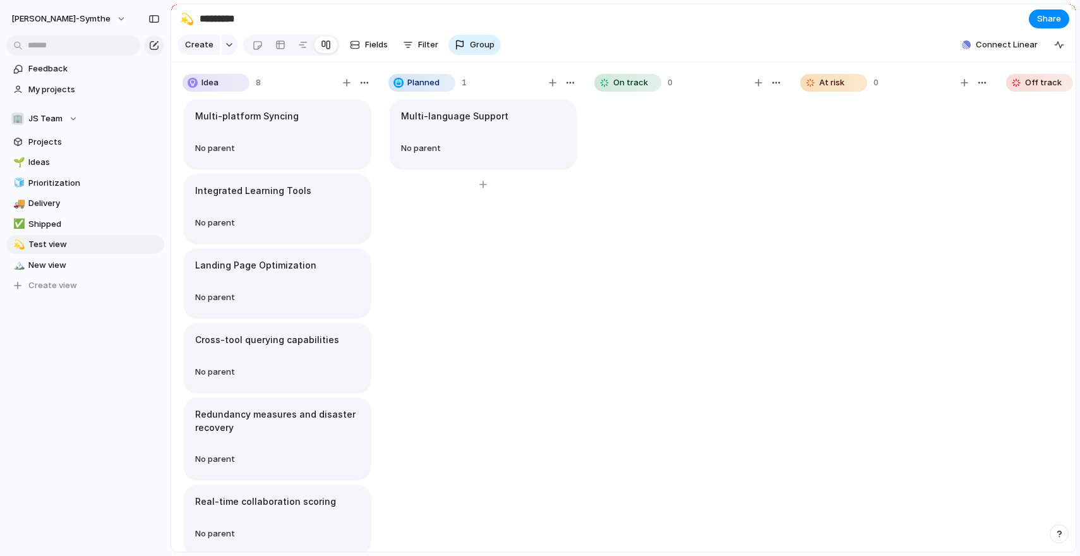
click at [436, 117] on article "Multi-language Support No parent" at bounding box center [483, 134] width 186 height 68
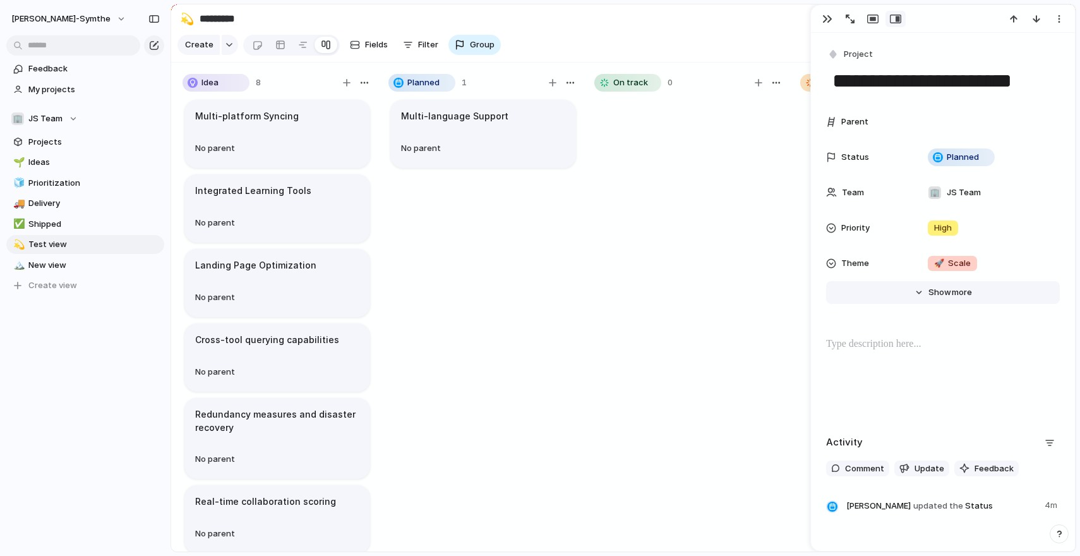
click at [956, 292] on span "more" at bounding box center [962, 292] width 20 height 13
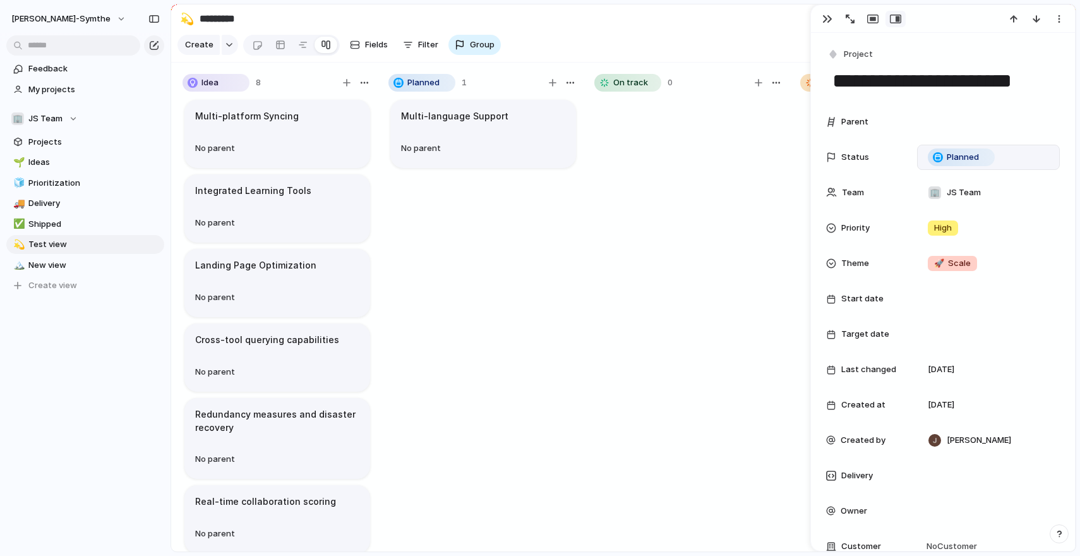
click at [961, 157] on span "Planned" at bounding box center [963, 157] width 32 height 13
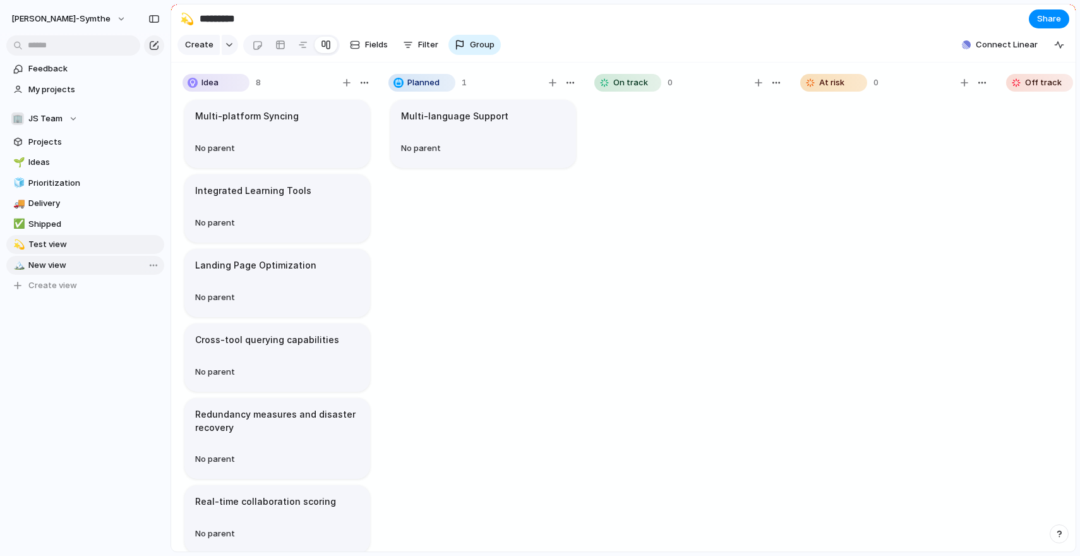
click at [104, 260] on span "New view" at bounding box center [93, 265] width 131 height 13
